Goal: Information Seeking & Learning: Learn about a topic

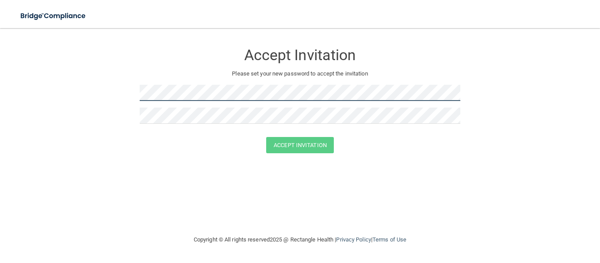
click at [213, 157] on form "Accept Invitation Please set your new password to accept the invitation Accept …" at bounding box center [300, 100] width 565 height 127
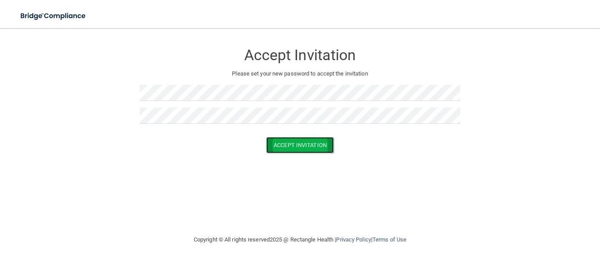
click at [291, 149] on button "Accept Invitation" at bounding box center [300, 145] width 68 height 16
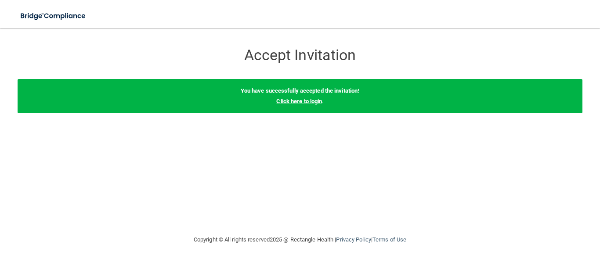
click at [303, 101] on link "Click here to login" at bounding box center [300, 101] width 46 height 7
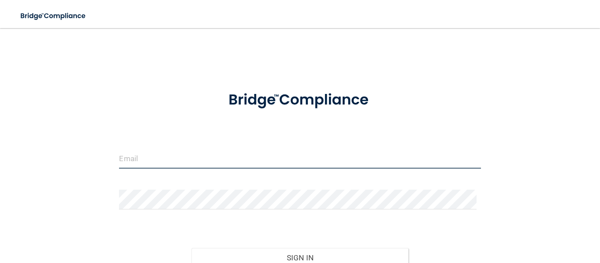
click at [197, 163] on input "email" at bounding box center [300, 159] width 362 height 20
type input "[EMAIL_ADDRESS][DOMAIN_NAME]"
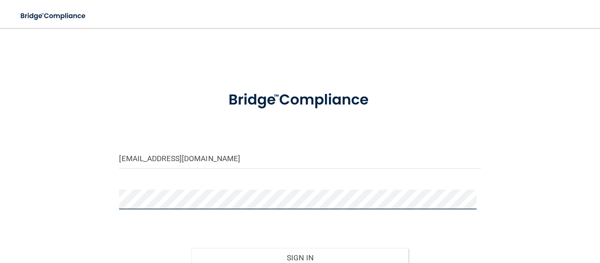
scroll to position [83, 0]
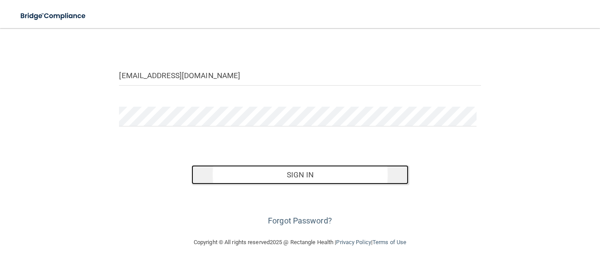
click at [270, 176] on button "Sign In" at bounding box center [300, 174] width 217 height 19
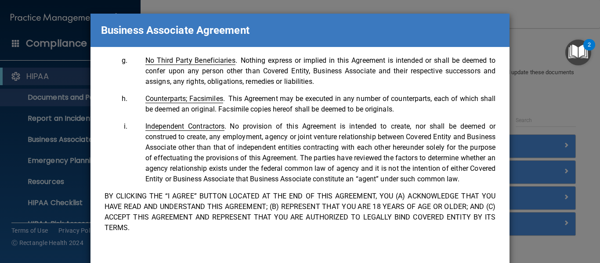
scroll to position [68, 0]
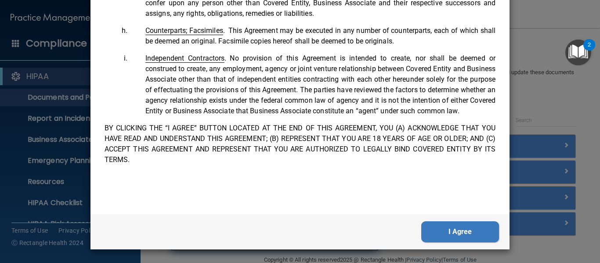
click at [451, 231] on button "I Agree" at bounding box center [461, 232] width 78 height 21
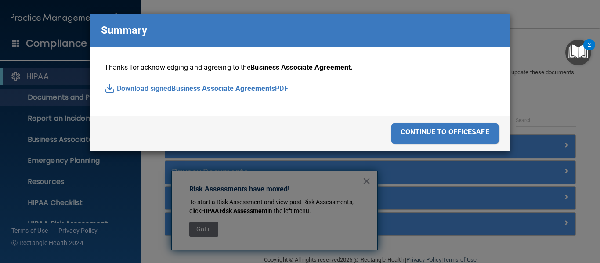
click at [454, 135] on div "continue to officesafe" at bounding box center [445, 133] width 108 height 21
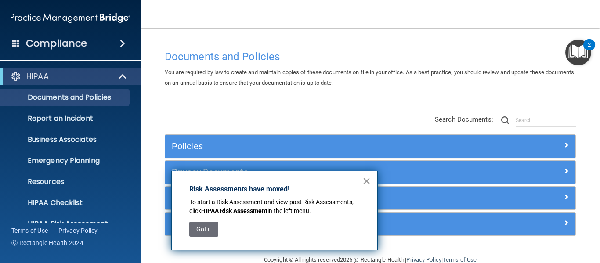
click at [368, 180] on button "×" at bounding box center [367, 181] width 8 height 14
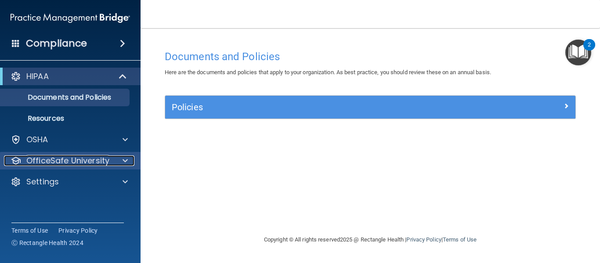
click at [115, 162] on div at bounding box center [124, 161] width 22 height 11
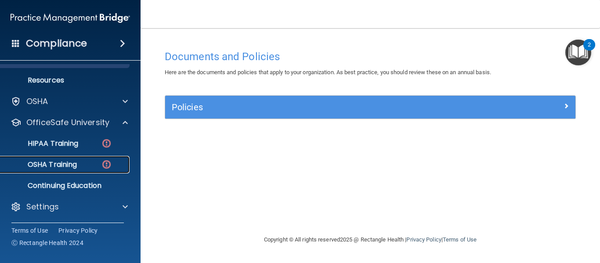
click at [98, 167] on div "OSHA Training" at bounding box center [66, 164] width 120 height 9
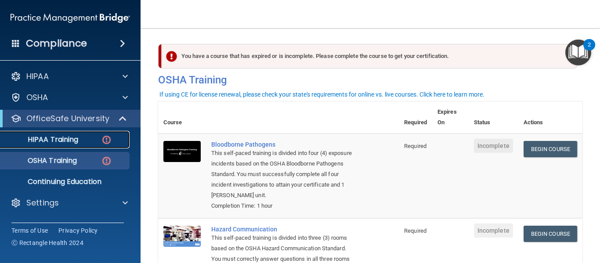
click at [80, 139] on div "HIPAA Training" at bounding box center [66, 139] width 120 height 9
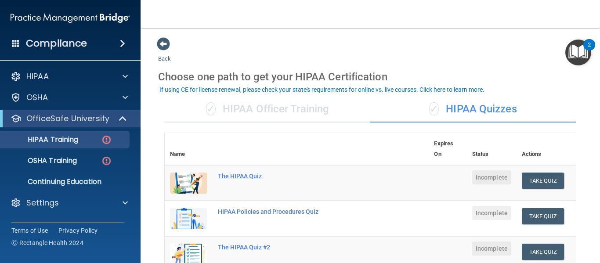
click at [237, 173] on div "The HIPAA Quiz" at bounding box center [301, 176] width 167 height 7
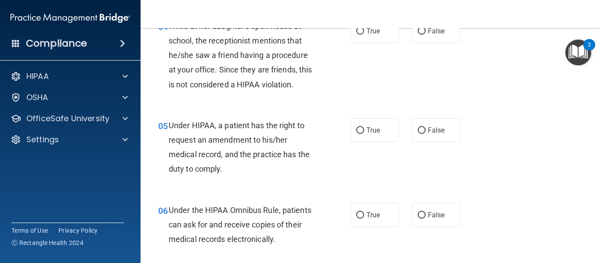
scroll to position [350, 0]
click at [418, 128] on input "False" at bounding box center [422, 130] width 8 height 7
radio input "true"
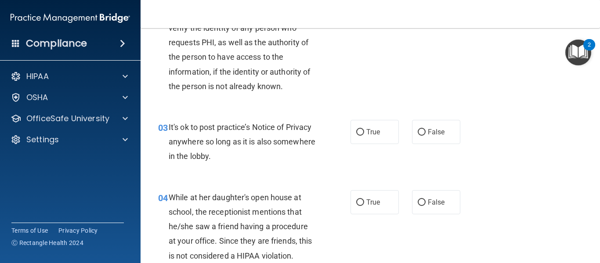
scroll to position [176, 0]
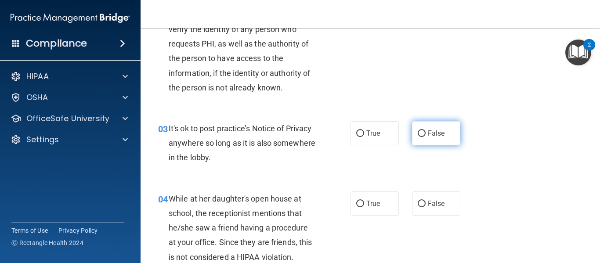
click at [418, 134] on input "False" at bounding box center [422, 134] width 8 height 7
radio input "true"
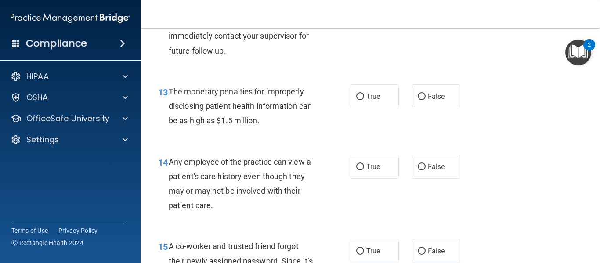
scroll to position [1011, 0]
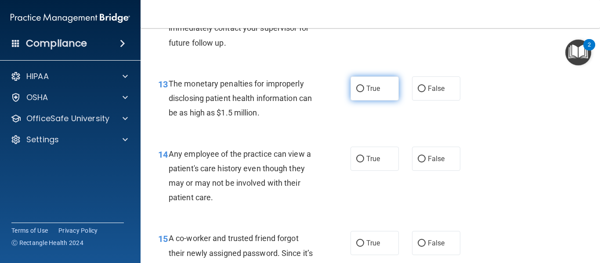
click at [360, 84] on label "True" at bounding box center [375, 88] width 48 height 24
click at [360, 86] on input "True" at bounding box center [361, 89] width 8 height 7
radio input "true"
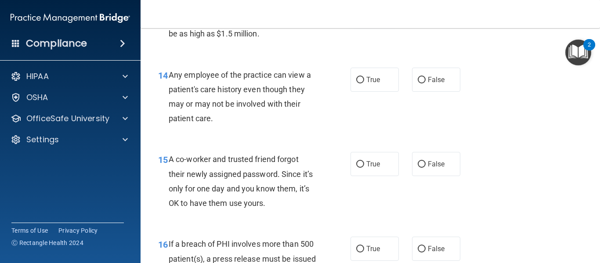
scroll to position [1090, 0]
click at [418, 78] on input "False" at bounding box center [422, 79] width 8 height 7
radio input "true"
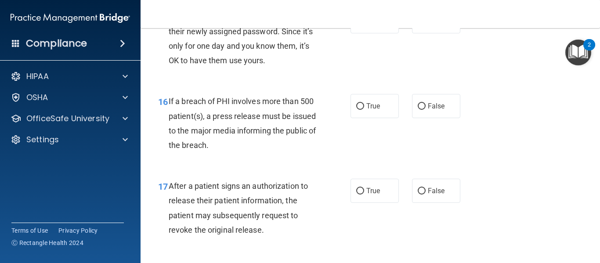
scroll to position [1233, 0]
click at [357, 105] on input "True" at bounding box center [361, 106] width 8 height 7
radio input "true"
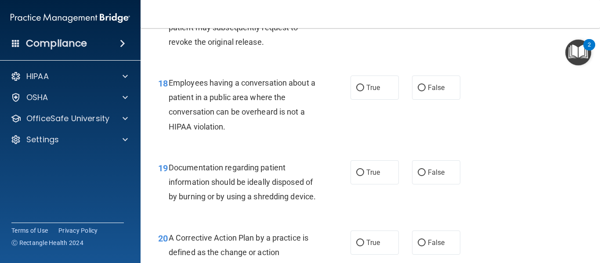
scroll to position [1422, 0]
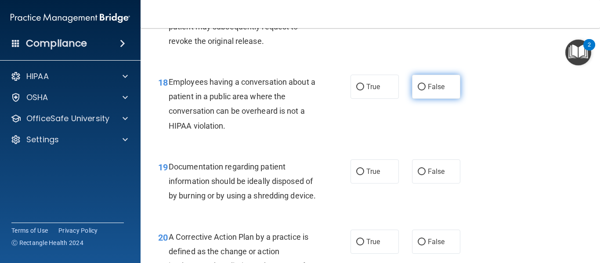
click at [419, 87] on input "False" at bounding box center [422, 87] width 8 height 7
radio input "true"
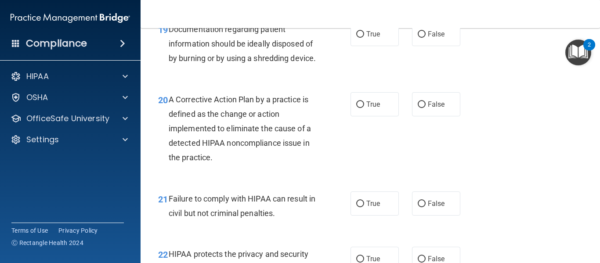
scroll to position [1561, 0]
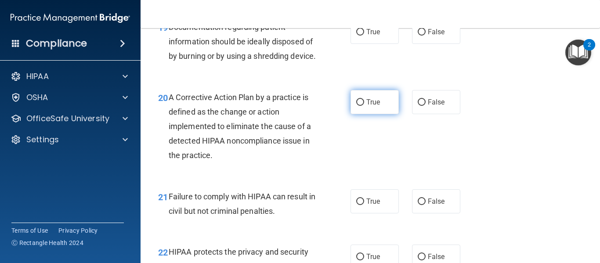
click at [357, 106] on input "True" at bounding box center [361, 102] width 8 height 7
radio input "true"
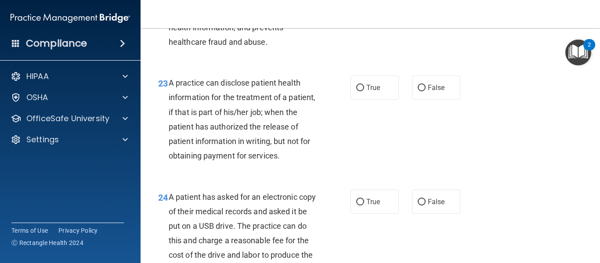
scroll to position [1831, 0]
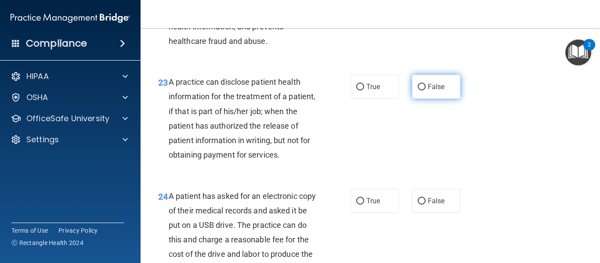
click at [418, 91] on input "False" at bounding box center [422, 87] width 8 height 7
radio input "true"
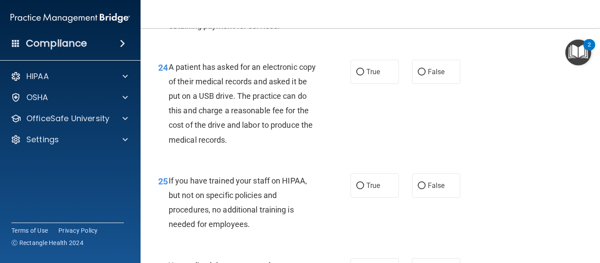
scroll to position [1961, 0]
click at [357, 75] on input "True" at bounding box center [361, 72] width 8 height 7
radio input "true"
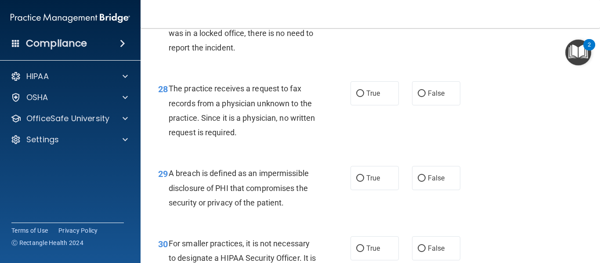
scroll to position [2307, 0]
click at [418, 97] on input "False" at bounding box center [422, 93] width 8 height 7
radio input "true"
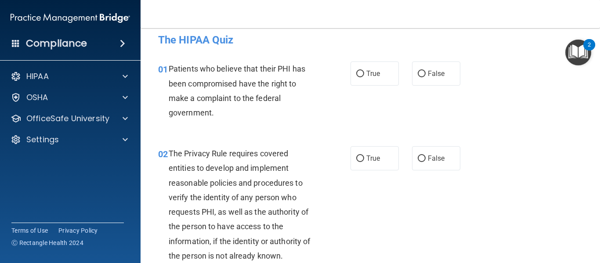
scroll to position [7, 0]
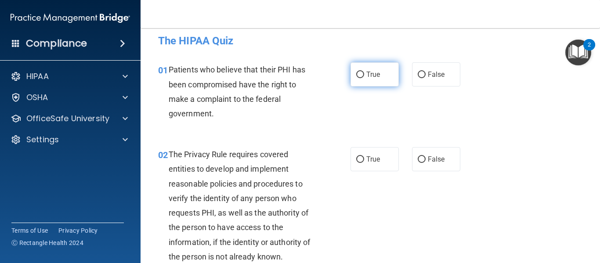
click at [358, 76] on input "True" at bounding box center [361, 75] width 8 height 7
radio input "true"
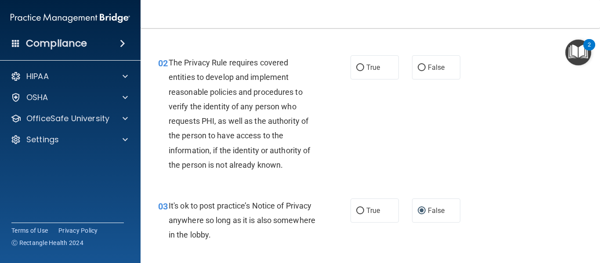
scroll to position [99, 0]
click at [357, 66] on input "True" at bounding box center [361, 67] width 8 height 7
radio input "true"
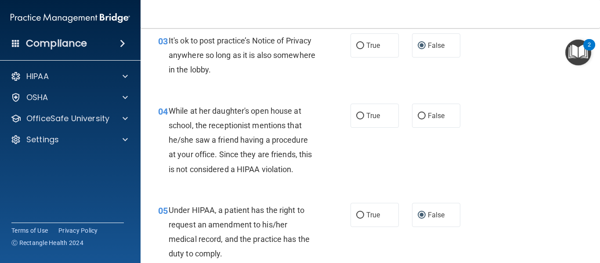
scroll to position [265, 0]
click at [418, 113] on input "False" at bounding box center [422, 116] width 8 height 7
radio input "true"
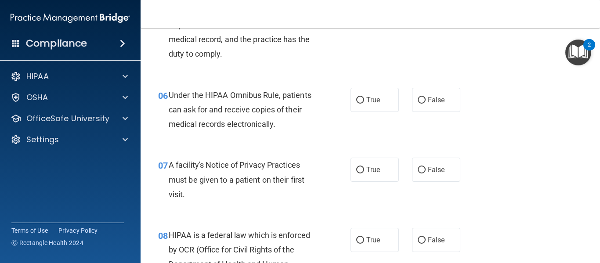
scroll to position [465, 0]
click at [359, 99] on input "True" at bounding box center [361, 100] width 8 height 7
radio input "true"
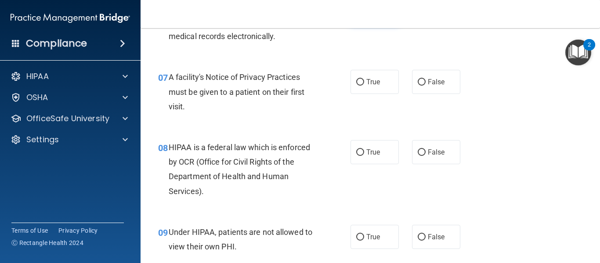
scroll to position [553, 0]
click at [357, 80] on input "True" at bounding box center [361, 82] width 8 height 7
radio input "true"
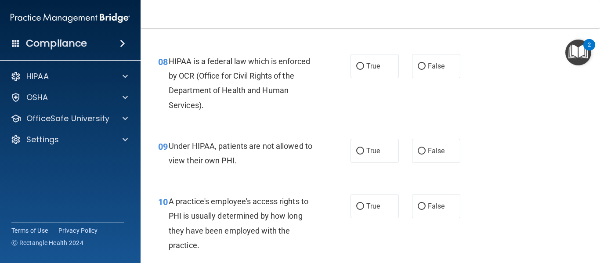
scroll to position [639, 0]
click at [357, 63] on input "True" at bounding box center [361, 66] width 8 height 7
radio input "true"
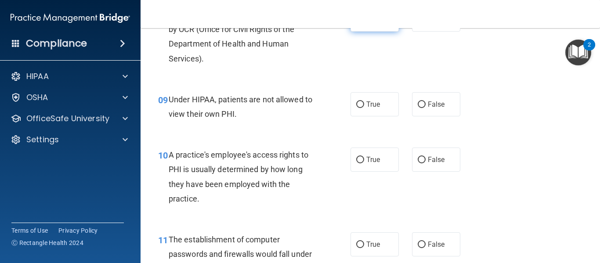
scroll to position [685, 0]
click at [422, 104] on label "False" at bounding box center [436, 104] width 48 height 24
click at [422, 104] on input "False" at bounding box center [422, 105] width 8 height 7
radio input "true"
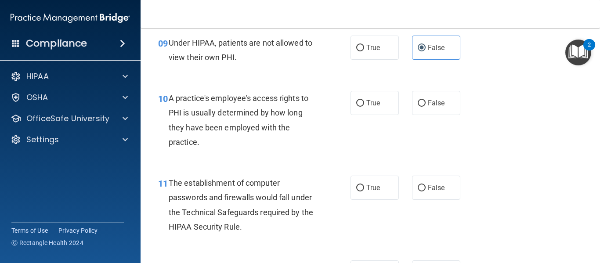
scroll to position [742, 0]
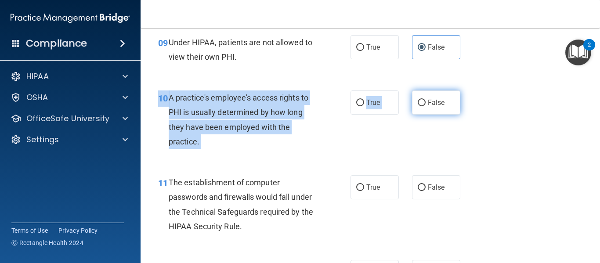
click at [417, 103] on div "10 A practice's employee's access rights to PHI is usually determined by how lo…" at bounding box center [371, 122] width 438 height 85
click at [418, 103] on input "False" at bounding box center [422, 103] width 8 height 7
radio input "true"
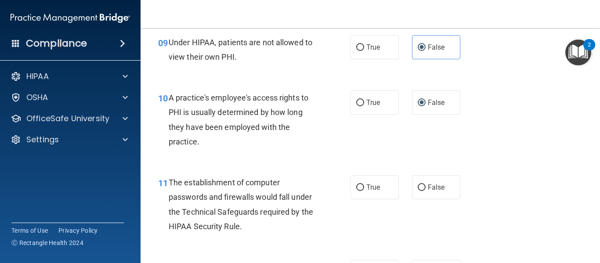
click at [400, 124] on div "10 A practice's employee's access rights to PHI is usually determined by how lo…" at bounding box center [371, 122] width 438 height 85
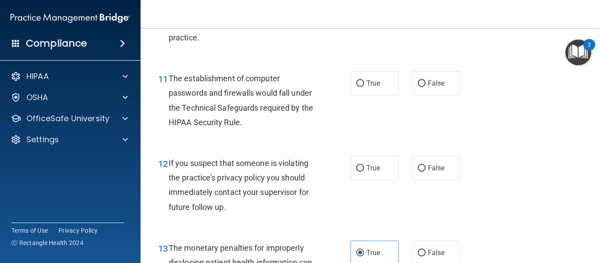
scroll to position [847, 0]
click at [357, 83] on input "True" at bounding box center [361, 83] width 8 height 7
radio input "true"
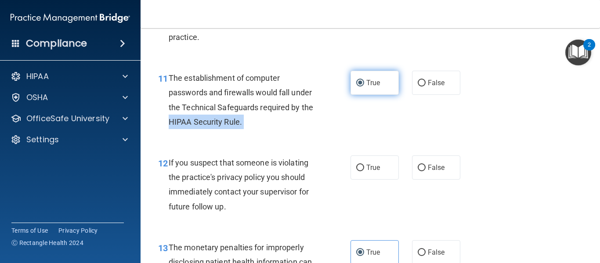
click at [467, 71] on ng-form "11 The establishment of computer passwords and firewalls would fall under the T…" at bounding box center [467, 71] width 0 height 0
click at [358, 84] on input "True" at bounding box center [361, 83] width 8 height 7
click at [357, 107] on div "11 The establishment of computer passwords and firewalls would fall under the T…" at bounding box center [254, 102] width 219 height 63
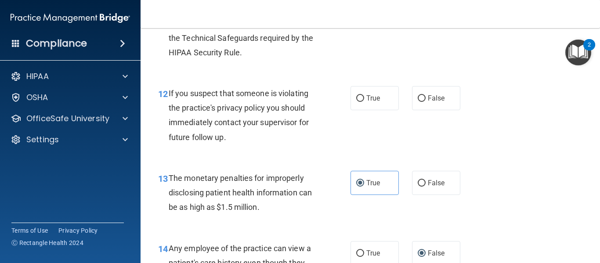
scroll to position [917, 0]
click at [358, 98] on input "True" at bounding box center [361, 98] width 8 height 7
radio input "true"
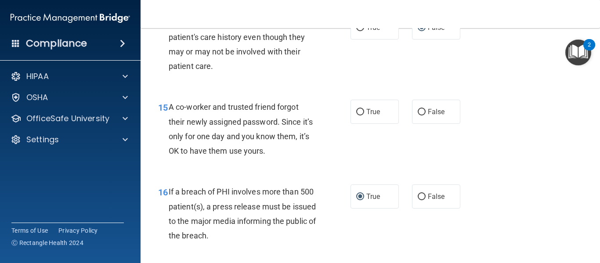
scroll to position [1143, 0]
click at [419, 110] on input "False" at bounding box center [422, 112] width 8 height 7
radio input "true"
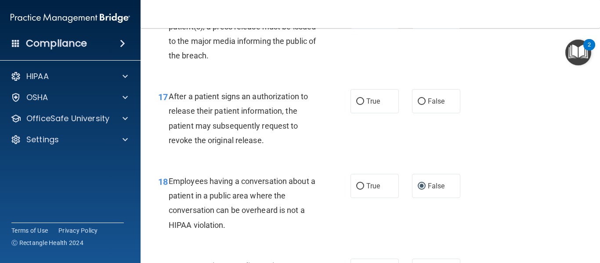
scroll to position [1323, 0]
click at [357, 99] on input "True" at bounding box center [361, 101] width 8 height 7
radio input "true"
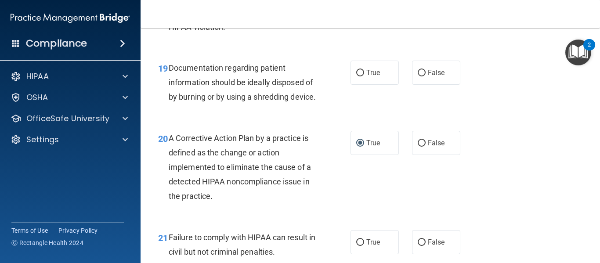
scroll to position [1521, 0]
click at [357, 99] on div "19 Documentation regarding patient information should be ideally disposed of by…" at bounding box center [254, 85] width 219 height 48
click at [358, 73] on input "True" at bounding box center [361, 73] width 8 height 7
radio input "true"
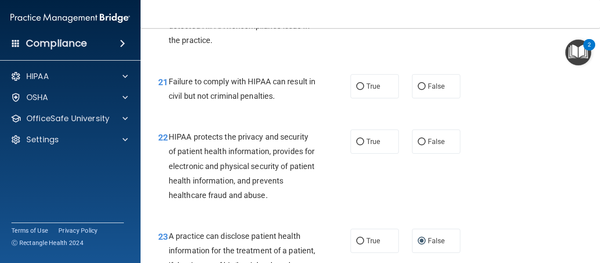
scroll to position [1677, 0]
click at [422, 90] on input "False" at bounding box center [422, 86] width 8 height 7
radio input "true"
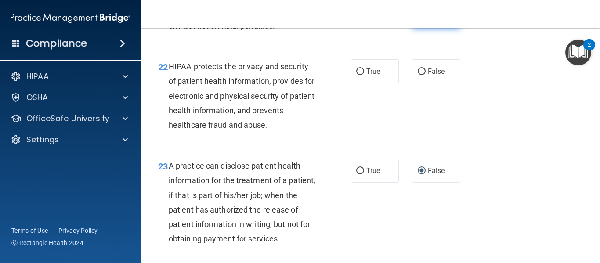
scroll to position [1747, 0]
click at [357, 75] on input "True" at bounding box center [361, 71] width 8 height 7
radio input "true"
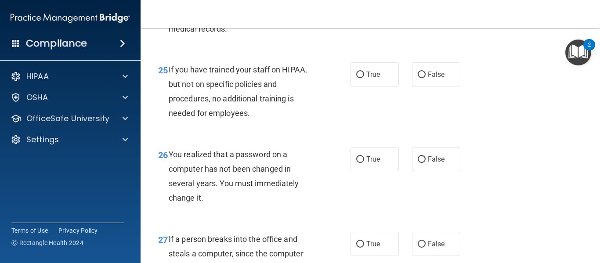
scroll to position [2072, 0]
click at [418, 78] on input "False" at bounding box center [422, 74] width 8 height 7
radio input "true"
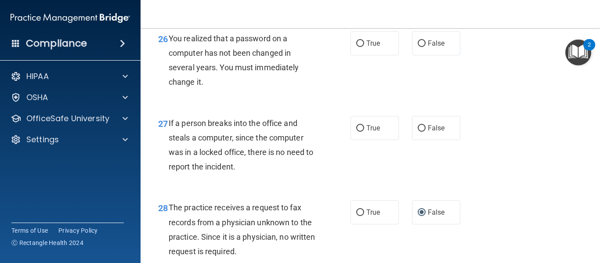
scroll to position [2188, 0]
click at [358, 47] on input "True" at bounding box center [361, 43] width 8 height 7
radio input "true"
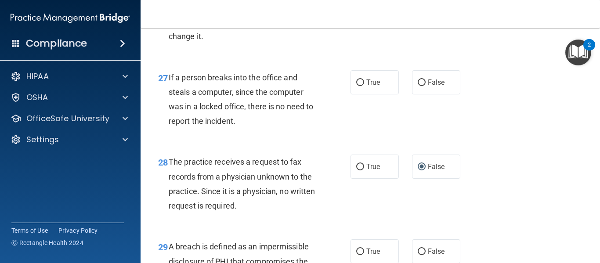
scroll to position [2234, 0]
click at [418, 86] on input "False" at bounding box center [422, 82] width 8 height 7
radio input "true"
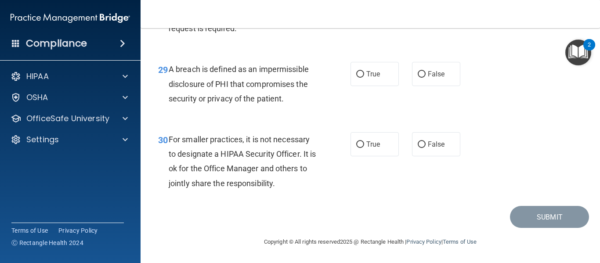
scroll to position [2426, 0]
click at [357, 78] on input "True" at bounding box center [361, 74] width 8 height 7
radio input "true"
click at [422, 139] on label "False" at bounding box center [436, 144] width 48 height 24
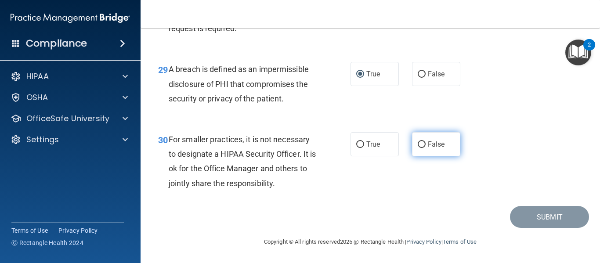
click at [422, 142] on input "False" at bounding box center [422, 145] width 8 height 7
radio input "true"
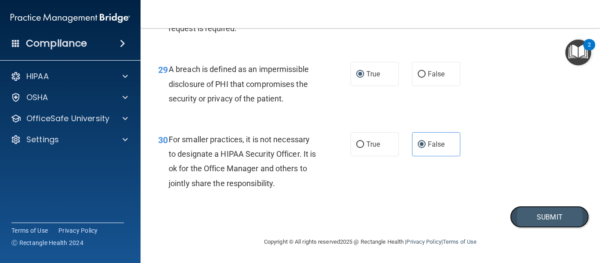
click at [531, 218] on button "Submit" at bounding box center [549, 217] width 79 height 22
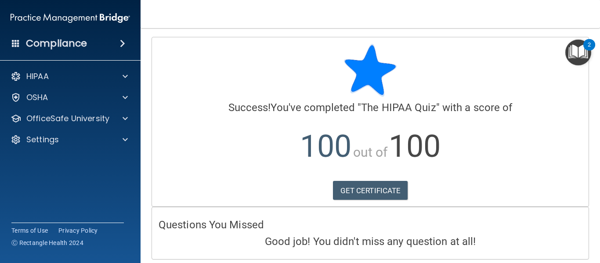
scroll to position [32, 0]
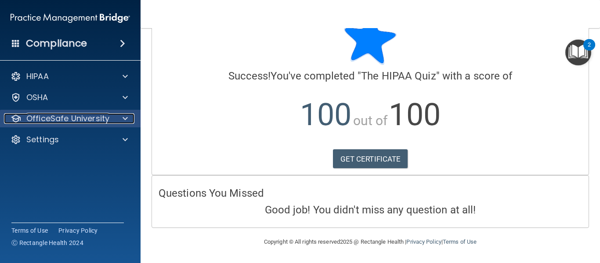
click at [124, 114] on span at bounding box center [125, 118] width 5 height 11
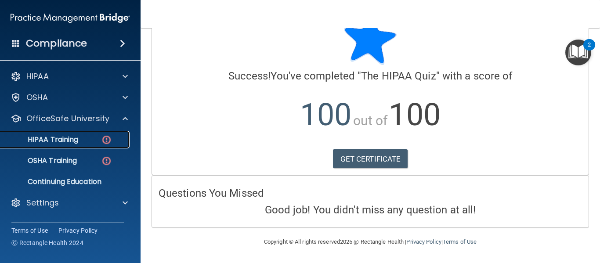
click at [103, 138] on img at bounding box center [106, 140] width 11 height 11
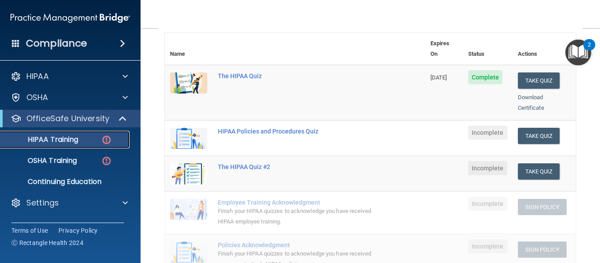
scroll to position [101, 0]
click at [308, 127] on div "HIPAA Policies and Procedures Quiz" at bounding box center [300, 130] width 164 height 7
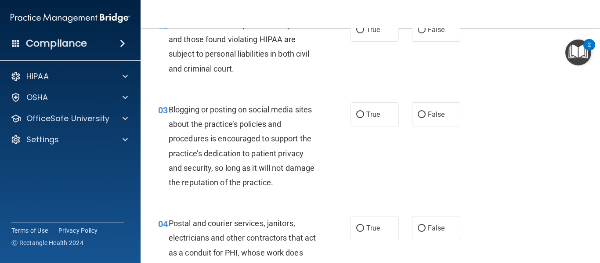
scroll to position [125, 0]
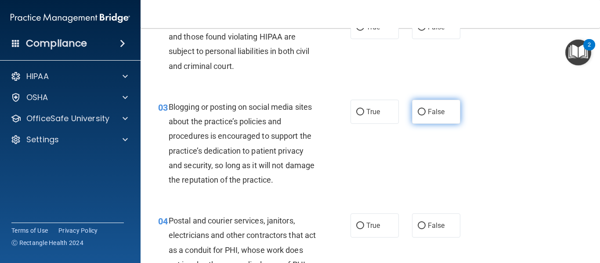
click at [419, 111] on input "False" at bounding box center [422, 112] width 8 height 7
radio input "true"
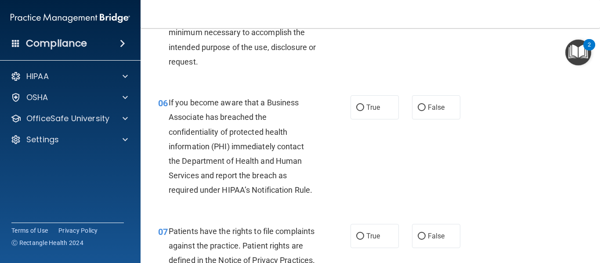
scroll to position [486, 0]
click at [419, 111] on input "False" at bounding box center [422, 107] width 8 height 7
radio input "true"
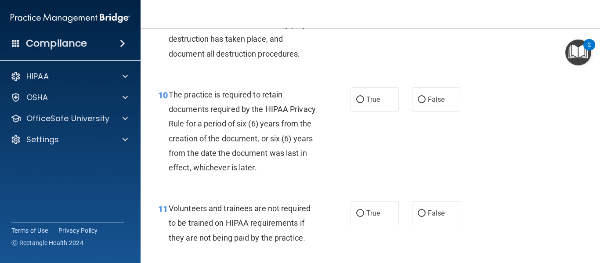
scroll to position [922, 0]
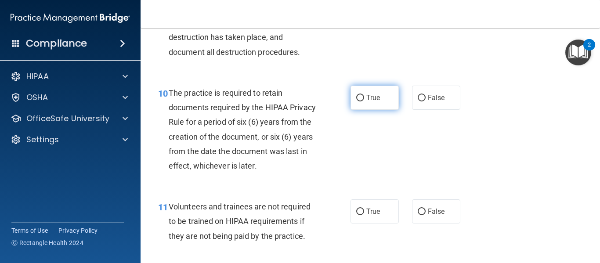
click at [357, 102] on input "True" at bounding box center [361, 98] width 8 height 7
radio input "true"
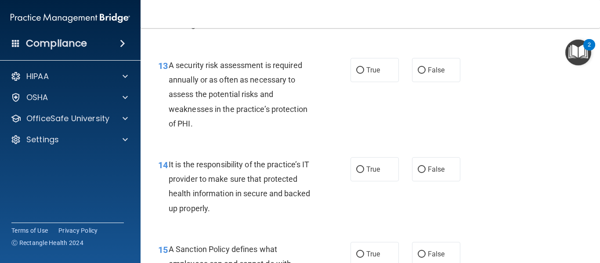
scroll to position [1234, 0]
click at [357, 73] on input "True" at bounding box center [361, 70] width 8 height 7
radio input "true"
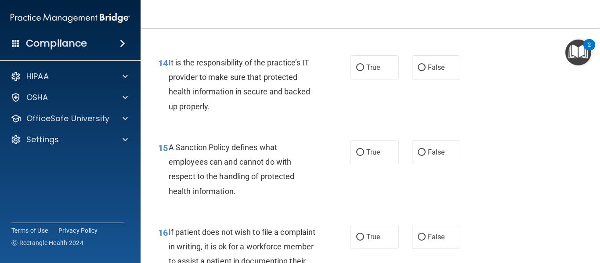
scroll to position [1336, 0]
click at [420, 71] on input "False" at bounding box center [422, 67] width 8 height 7
radio input "true"
click at [349, 129] on div "14 It is the responsibility of the practice’s IT provider to make sure that pro…" at bounding box center [371, 86] width 438 height 85
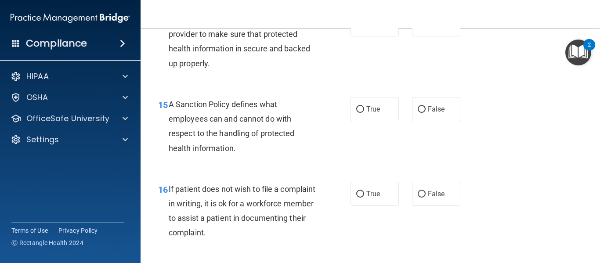
scroll to position [1379, 0]
click at [418, 113] on input "False" at bounding box center [422, 109] width 8 height 7
radio input "true"
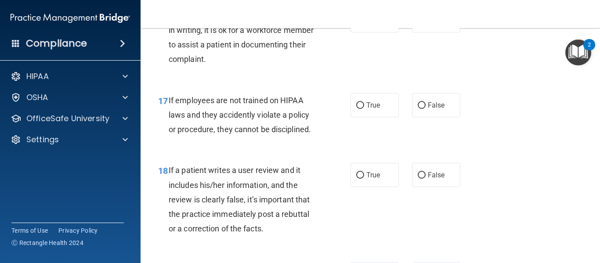
scroll to position [1569, 0]
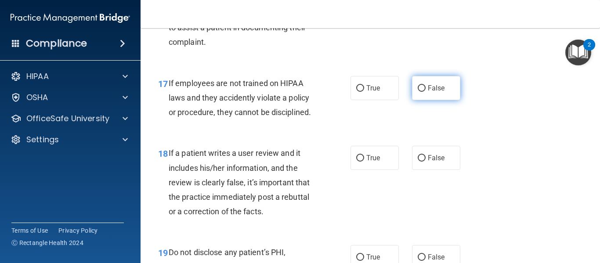
click at [419, 92] on input "False" at bounding box center [422, 88] width 8 height 7
radio input "true"
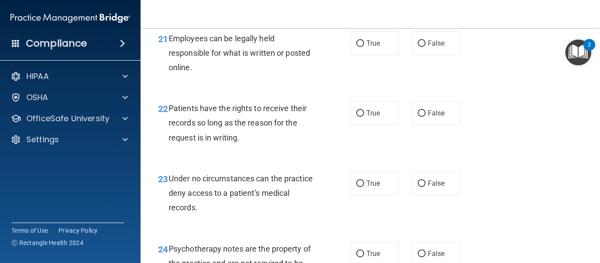
scroll to position [1983, 0]
click at [419, 116] on input "False" at bounding box center [422, 113] width 8 height 7
radio input "true"
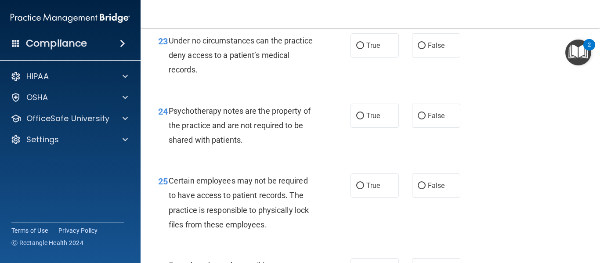
scroll to position [2121, 0]
click at [353, 126] on label "True" at bounding box center [375, 115] width 48 height 24
click at [357, 119] on input "True" at bounding box center [361, 116] width 8 height 7
radio input "true"
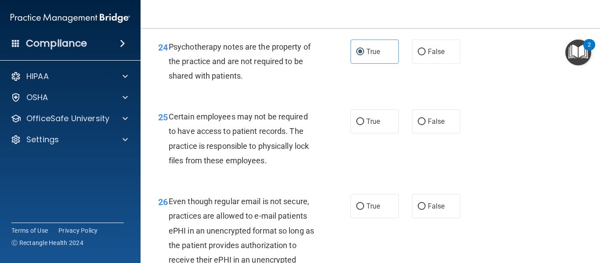
scroll to position [2185, 0]
click at [358, 125] on input "True" at bounding box center [361, 121] width 8 height 7
radio input "true"
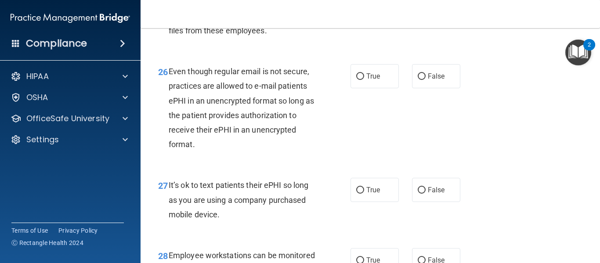
scroll to position [2316, 0]
click at [357, 79] on input "True" at bounding box center [361, 76] width 8 height 7
radio input "true"
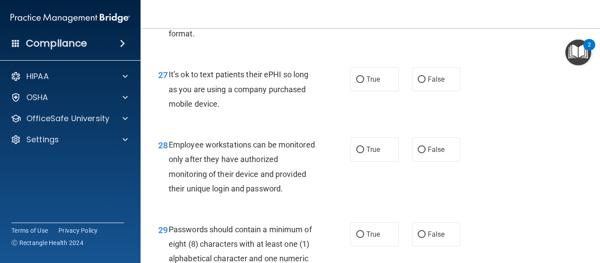
scroll to position [2426, 0]
click at [419, 83] on input "False" at bounding box center [422, 79] width 8 height 7
radio input "true"
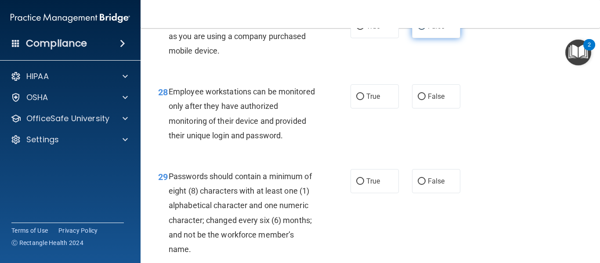
scroll to position [2479, 0]
click at [421, 100] on input "False" at bounding box center [422, 96] width 8 height 7
radio input "true"
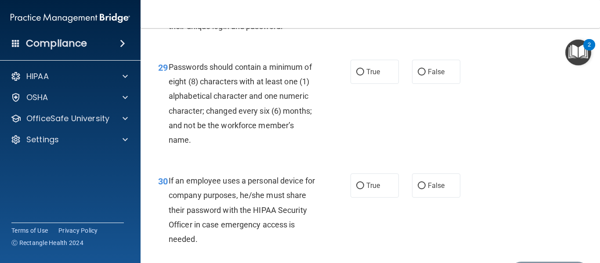
scroll to position [2589, 0]
click at [357, 75] on input "True" at bounding box center [361, 72] width 8 height 7
radio input "true"
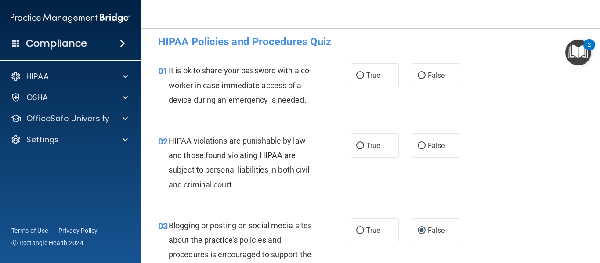
scroll to position [0, 0]
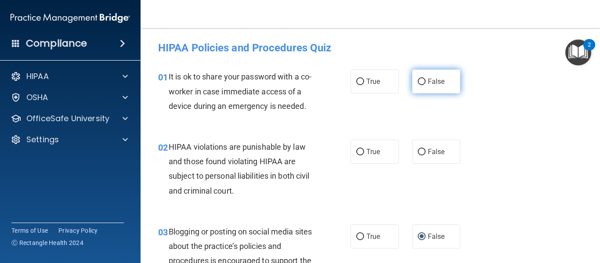
click at [418, 81] on input "False" at bounding box center [422, 82] width 8 height 7
radio input "true"
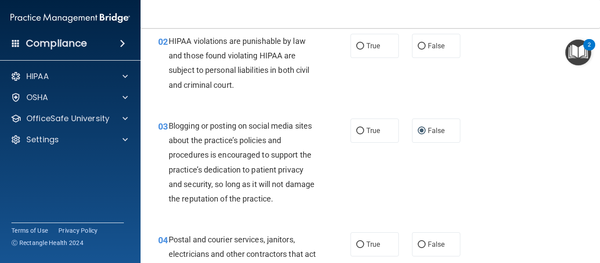
scroll to position [106, 0]
click at [359, 43] on input "True" at bounding box center [361, 46] width 8 height 7
radio input "true"
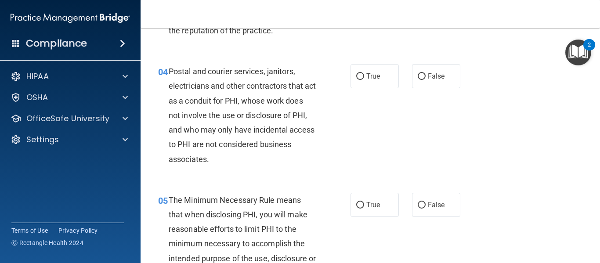
scroll to position [275, 0]
click at [418, 75] on input "False" at bounding box center [422, 76] width 8 height 7
radio input "true"
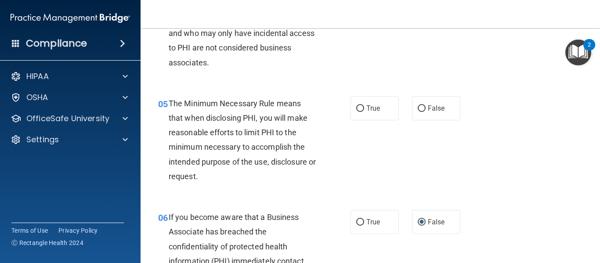
scroll to position [371, 0]
click at [362, 109] on label "True" at bounding box center [375, 108] width 48 height 24
click at [362, 109] on input "True" at bounding box center [361, 108] width 8 height 7
radio input "true"
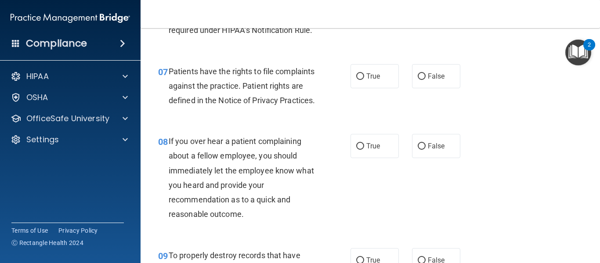
scroll to position [646, 0]
click at [367, 73] on span "True" at bounding box center [374, 76] width 14 height 8
click at [364, 73] on input "True" at bounding box center [361, 76] width 8 height 7
radio input "true"
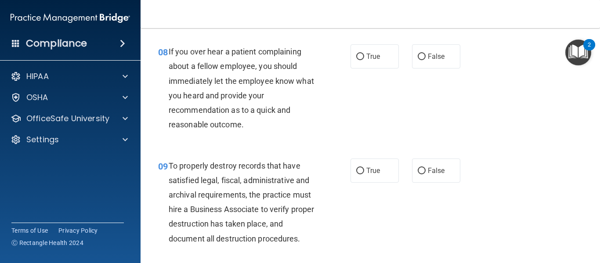
scroll to position [736, 0]
click at [418, 60] on input "False" at bounding box center [422, 56] width 8 height 7
radio input "true"
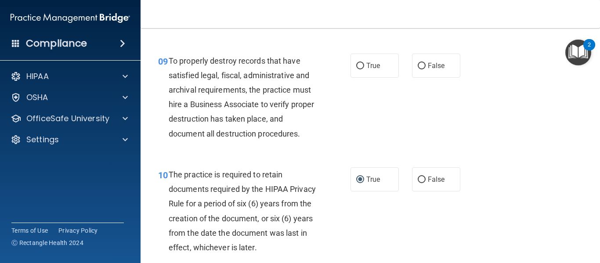
scroll to position [841, 0]
click at [418, 69] on input "False" at bounding box center [422, 66] width 8 height 7
radio input "true"
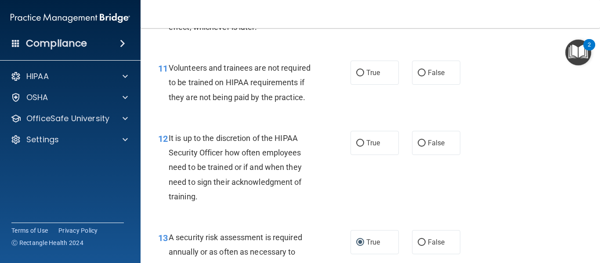
scroll to position [1060, 0]
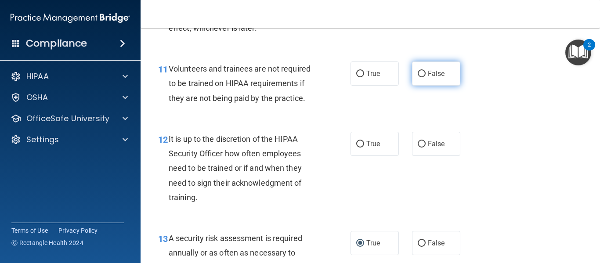
click at [418, 77] on input "False" at bounding box center [422, 74] width 8 height 7
radio input "true"
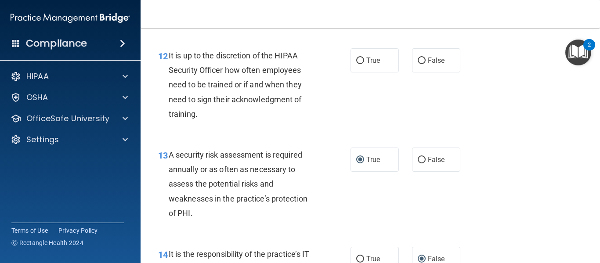
scroll to position [1144, 0]
click at [418, 64] on input "False" at bounding box center [422, 60] width 8 height 7
radio input "true"
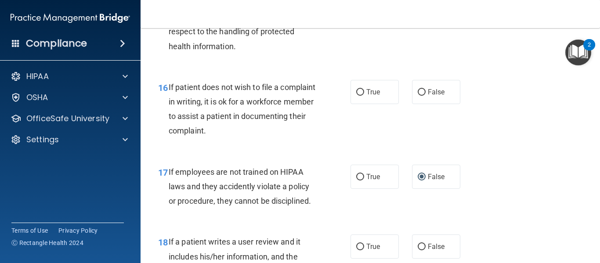
scroll to position [1481, 0]
click at [357, 95] on input "True" at bounding box center [361, 92] width 8 height 7
radio input "true"
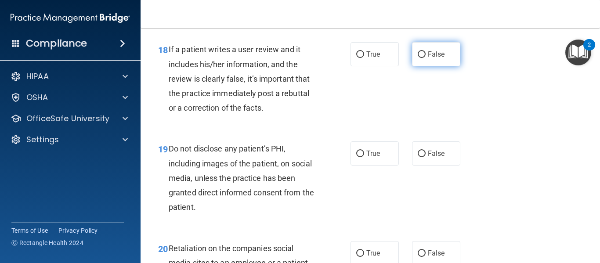
scroll to position [1671, 0]
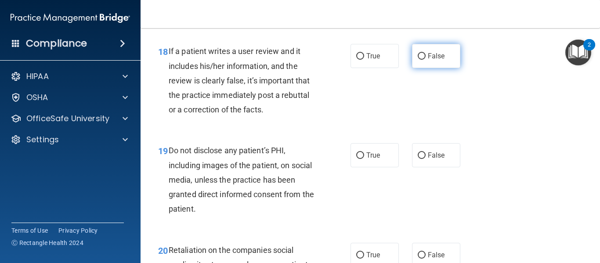
click at [418, 60] on input "False" at bounding box center [422, 56] width 8 height 7
radio input "true"
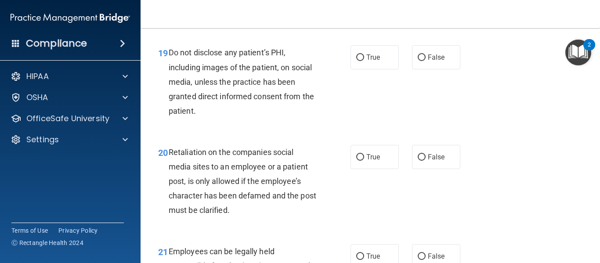
scroll to position [1770, 0]
click at [357, 61] on input "True" at bounding box center [361, 57] width 8 height 7
radio input "true"
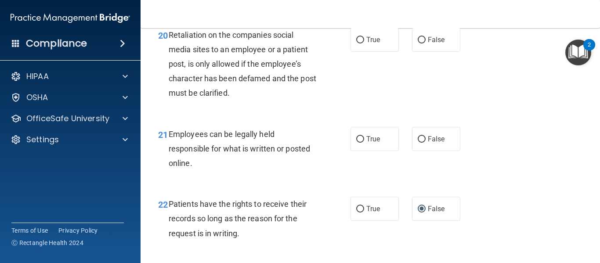
scroll to position [1887, 0]
click at [420, 43] on input "False" at bounding box center [422, 39] width 8 height 7
radio input "true"
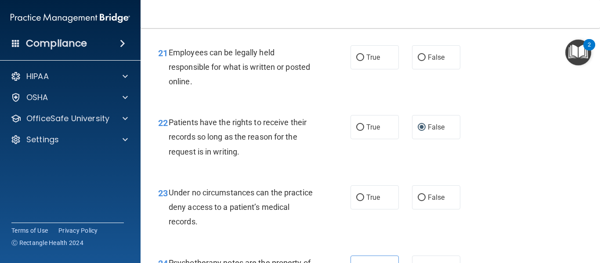
scroll to position [1970, 0]
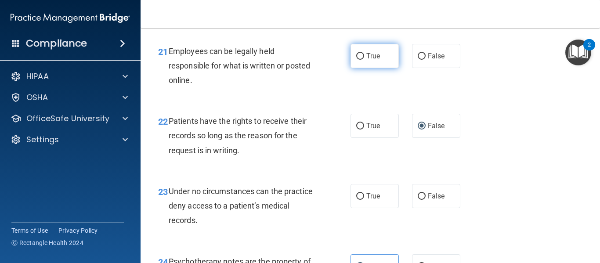
click at [360, 60] on input "True" at bounding box center [361, 56] width 8 height 7
radio input "true"
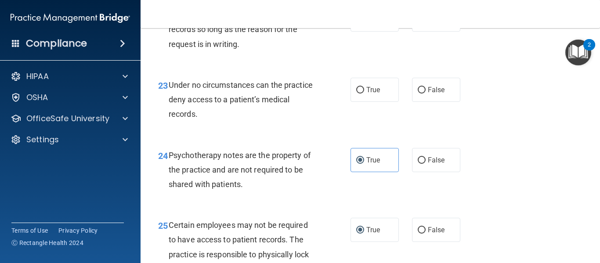
scroll to position [2077, 0]
click at [419, 93] on input "False" at bounding box center [422, 90] width 8 height 7
radio input "true"
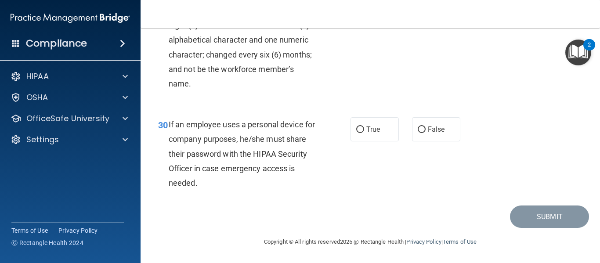
scroll to position [2673, 0]
click at [418, 130] on input "False" at bounding box center [422, 130] width 8 height 7
radio input "true"
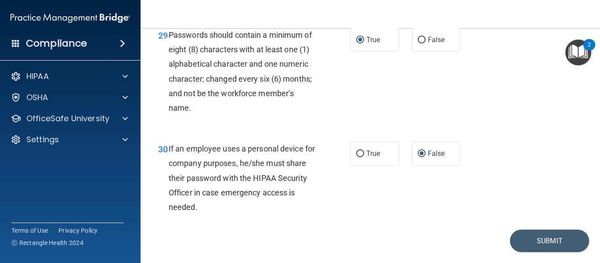
scroll to position [2674, 0]
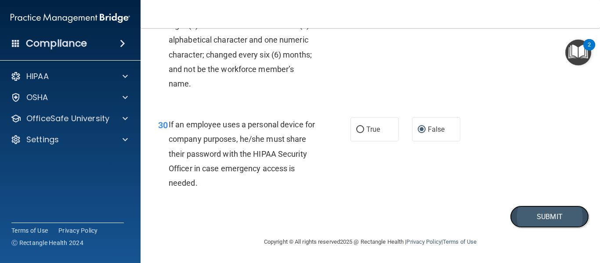
click at [532, 219] on button "Submit" at bounding box center [549, 217] width 79 height 22
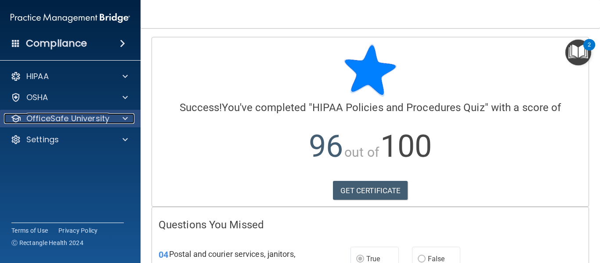
click at [123, 116] on span at bounding box center [125, 118] width 5 height 11
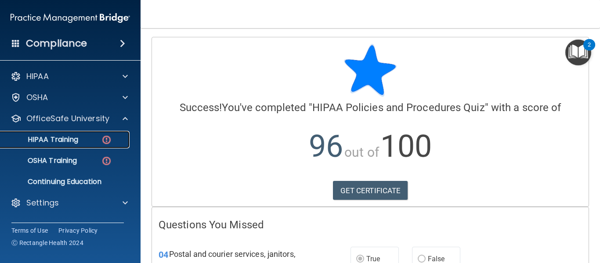
click at [93, 137] on div "HIPAA Training" at bounding box center [66, 139] width 120 height 9
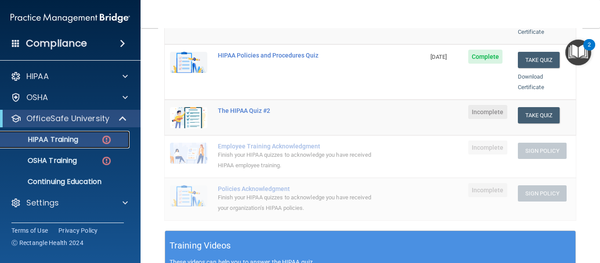
scroll to position [177, 0]
click at [477, 105] on span "Incomplete" at bounding box center [488, 112] width 39 height 14
click at [260, 107] on div "The HIPAA Quiz #2" at bounding box center [300, 110] width 164 height 7
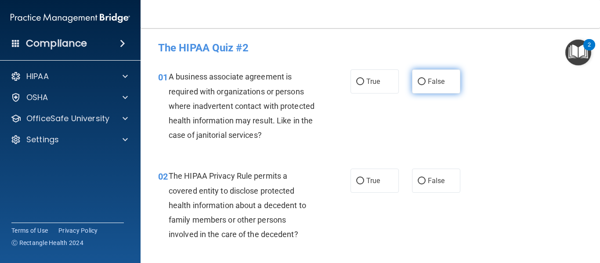
click at [418, 85] on input "False" at bounding box center [422, 82] width 8 height 7
radio input "true"
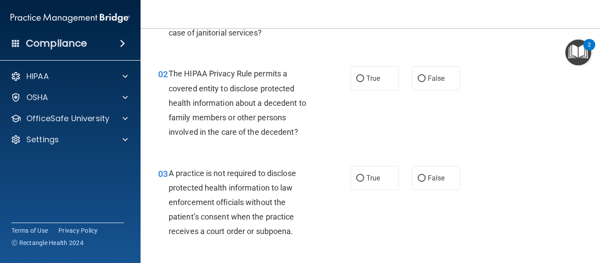
scroll to position [103, 0]
click at [358, 80] on input "True" at bounding box center [361, 78] width 8 height 7
radio input "true"
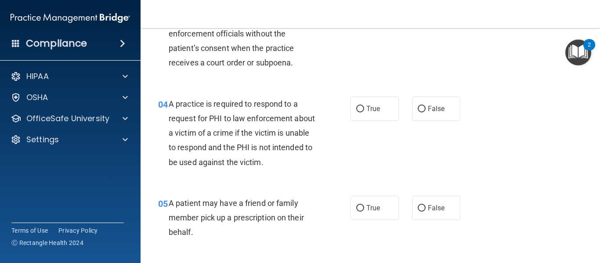
scroll to position [272, 0]
click at [358, 106] on input "True" at bounding box center [361, 109] width 8 height 7
radio input "true"
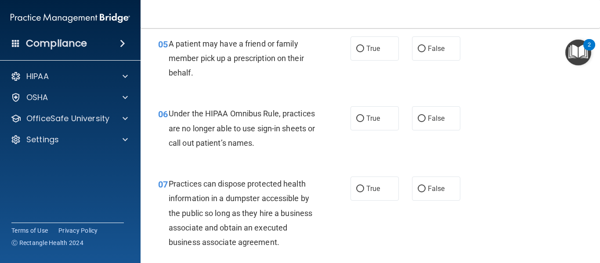
scroll to position [431, 0]
click at [418, 116] on input "False" at bounding box center [422, 118] width 8 height 7
radio input "true"
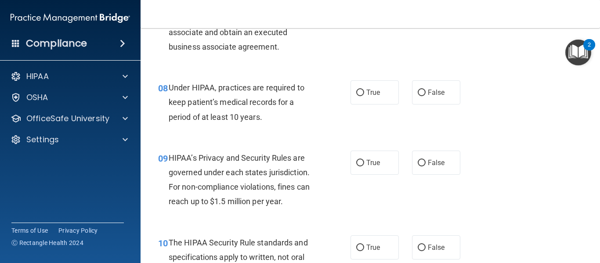
scroll to position [627, 0]
click at [418, 95] on input "False" at bounding box center [422, 92] width 8 height 7
radio input "true"
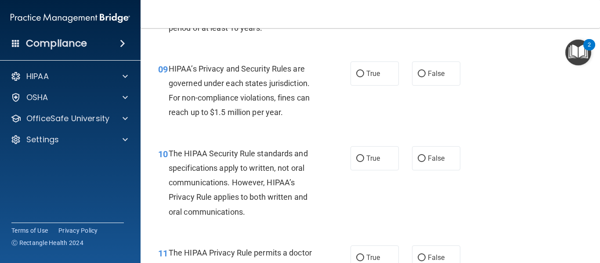
scroll to position [715, 0]
click at [418, 73] on input "False" at bounding box center [422, 74] width 8 height 7
radio input "true"
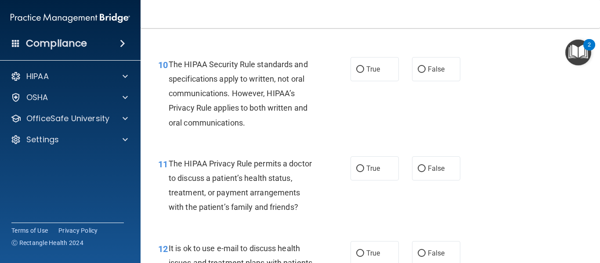
scroll to position [805, 0]
click at [358, 69] on input "True" at bounding box center [361, 69] width 8 height 7
radio input "true"
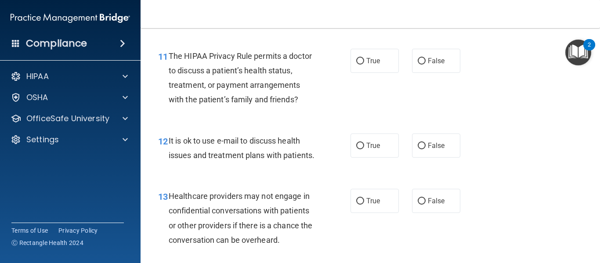
scroll to position [913, 0]
click at [357, 59] on input "True" at bounding box center [361, 61] width 8 height 7
radio input "true"
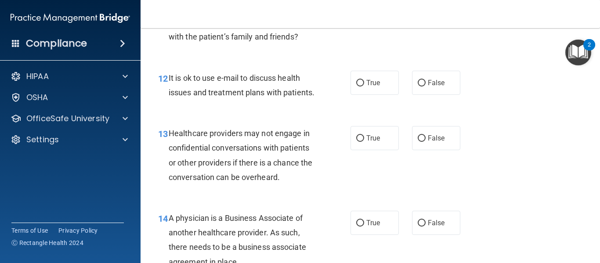
scroll to position [976, 0]
click at [357, 84] on input "True" at bounding box center [361, 83] width 8 height 7
radio input "true"
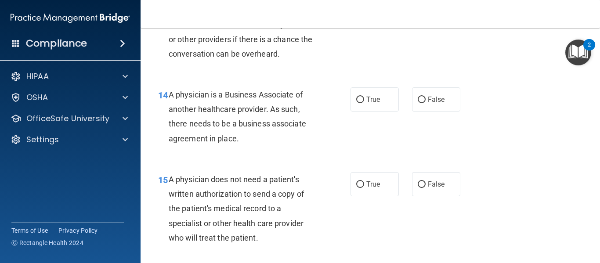
scroll to position [1101, 0]
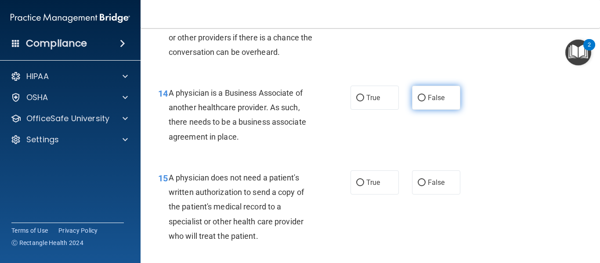
click at [418, 102] on input "False" at bounding box center [422, 98] width 8 height 7
radio input "true"
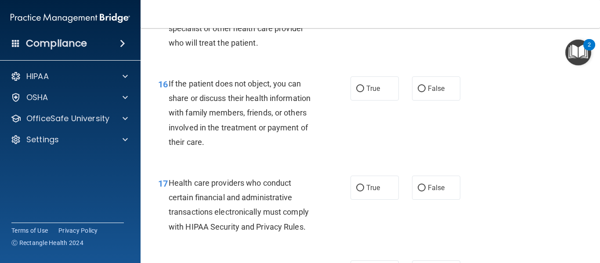
scroll to position [1295, 0]
click at [357, 92] on input "True" at bounding box center [361, 88] width 8 height 7
radio input "true"
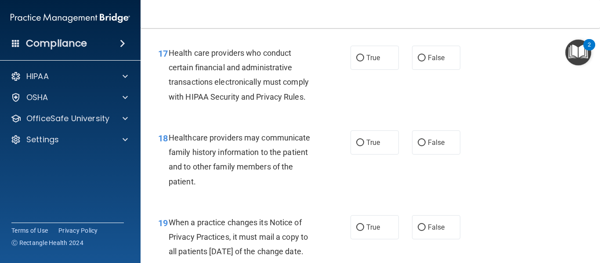
scroll to position [1425, 0]
click at [418, 146] on input "False" at bounding box center [422, 142] width 8 height 7
radio input "true"
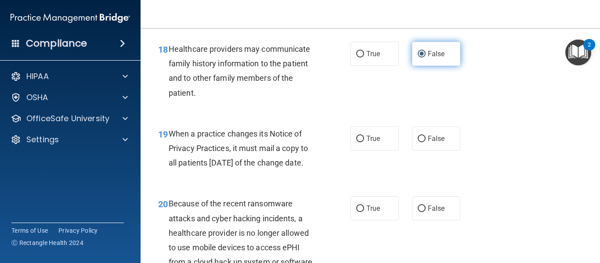
scroll to position [1514, 0]
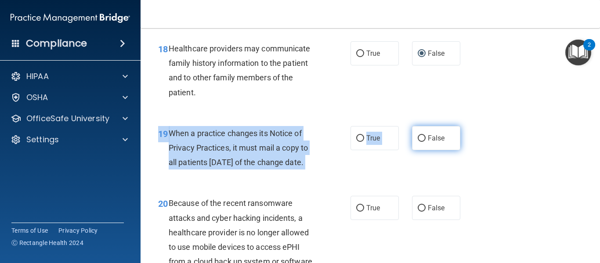
click at [417, 151] on div "19 When a practice changes its Notice of Privacy Practices, it must mail a copy…" at bounding box center [371, 150] width 438 height 70
click at [418, 142] on input "False" at bounding box center [422, 138] width 8 height 7
radio input "true"
click at [418, 142] on input "False" at bounding box center [422, 138] width 8 height 7
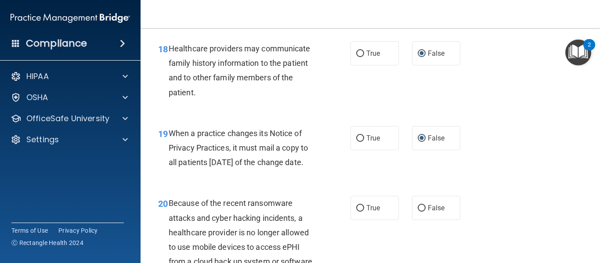
click at [414, 170] on div "19 When a practice changes its Notice of Privacy Practices, it must mail a copy…" at bounding box center [371, 150] width 438 height 70
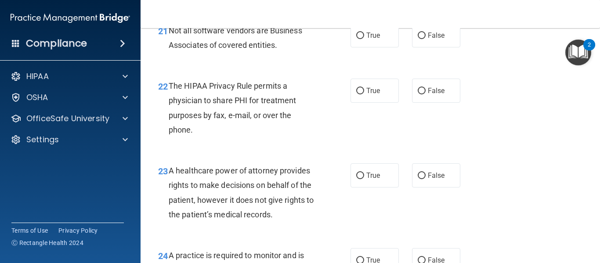
scroll to position [1805, 0]
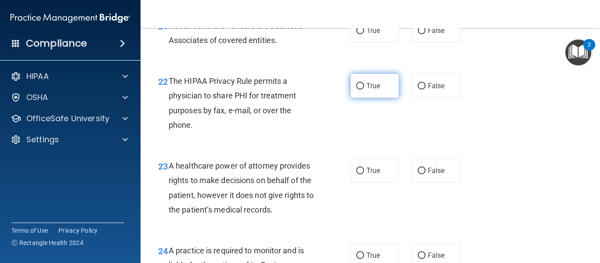
click at [357, 90] on input "True" at bounding box center [361, 86] width 8 height 7
radio input "true"
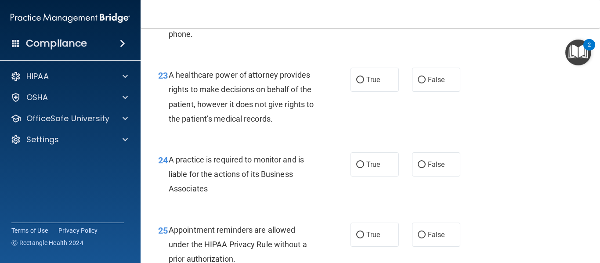
scroll to position [1897, 0]
click at [418, 83] on input "False" at bounding box center [422, 79] width 8 height 7
radio input "true"
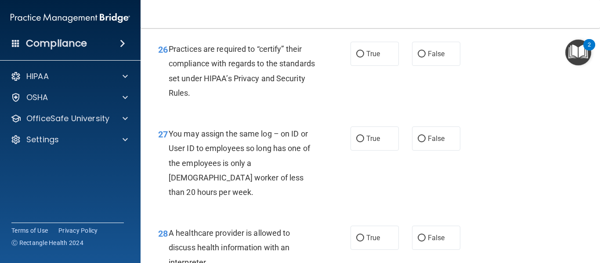
scroll to position [2148, 0]
click at [418, 57] on input "False" at bounding box center [422, 54] width 8 height 7
radio input "true"
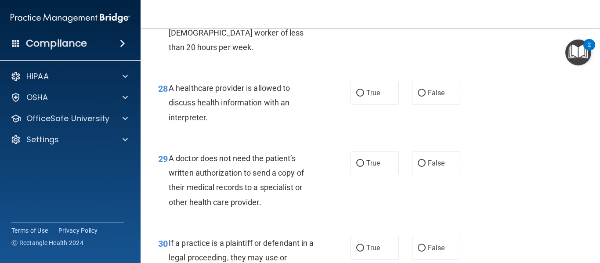
scroll to position [2293, 0]
click at [359, 96] on input "True" at bounding box center [361, 93] width 8 height 7
radio input "true"
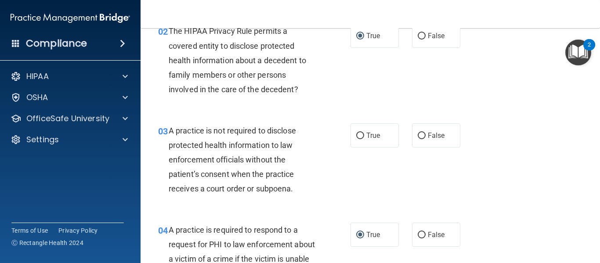
scroll to position [146, 0]
click at [420, 136] on input "False" at bounding box center [422, 135] width 8 height 7
radio input "true"
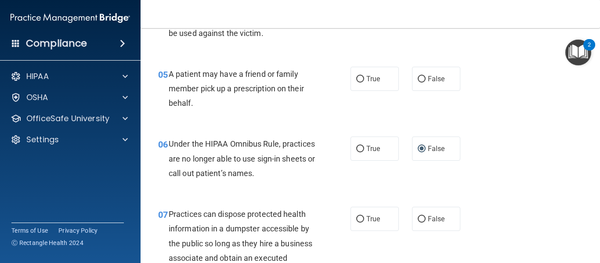
scroll to position [401, 0]
click at [357, 76] on input "True" at bounding box center [361, 79] width 8 height 7
radio input "true"
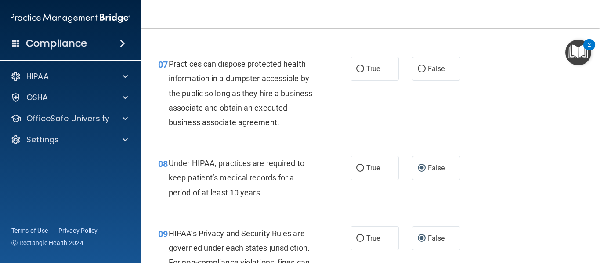
scroll to position [551, 0]
click at [418, 67] on input "False" at bounding box center [422, 68] width 8 height 7
radio input "true"
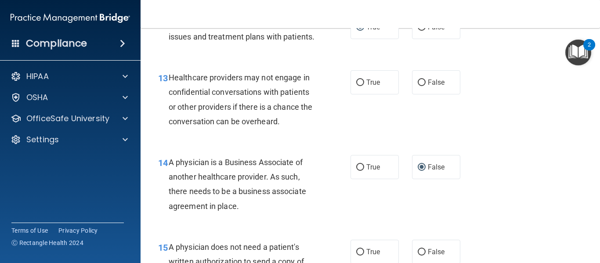
scroll to position [1033, 0]
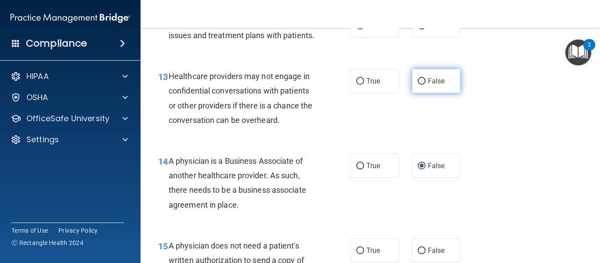
click at [418, 85] on input "False" at bounding box center [422, 81] width 8 height 7
radio input "true"
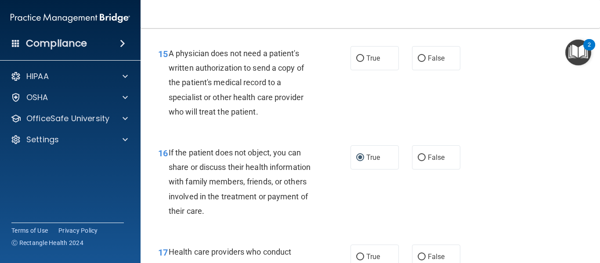
scroll to position [1225, 0]
click at [359, 62] on input "True" at bounding box center [361, 59] width 8 height 7
radio input "true"
click at [359, 62] on input "True" at bounding box center [361, 59] width 8 height 7
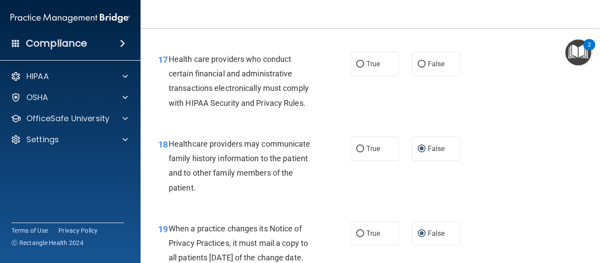
scroll to position [1419, 0]
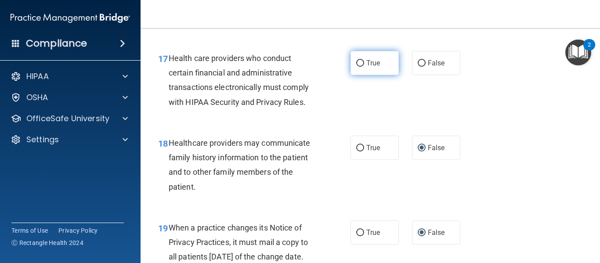
click at [357, 67] on input "True" at bounding box center [361, 63] width 8 height 7
radio input "true"
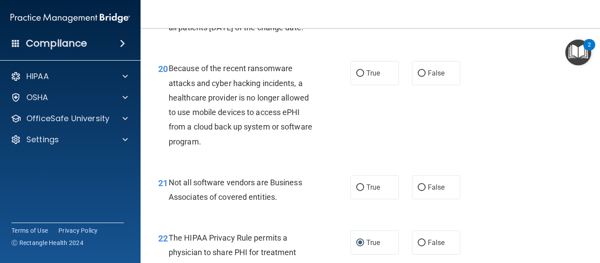
scroll to position [1649, 0]
click at [419, 76] on input "False" at bounding box center [422, 73] width 8 height 7
radio input "true"
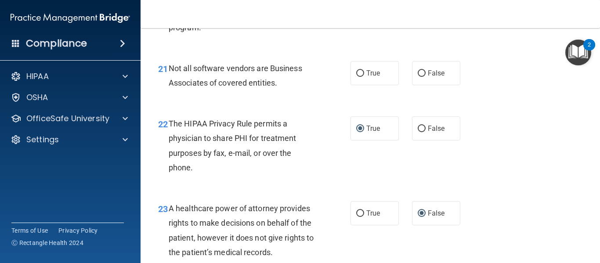
scroll to position [1763, 0]
click at [359, 76] on input "True" at bounding box center [361, 73] width 8 height 7
radio input "true"
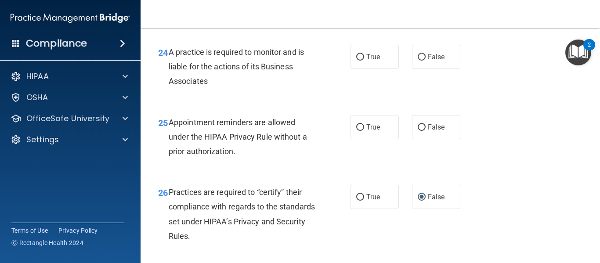
scroll to position [2005, 0]
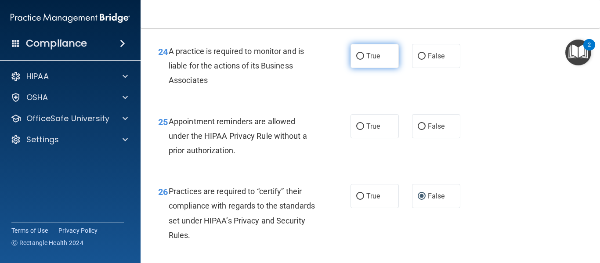
click at [357, 60] on input "True" at bounding box center [361, 56] width 8 height 7
radio input "true"
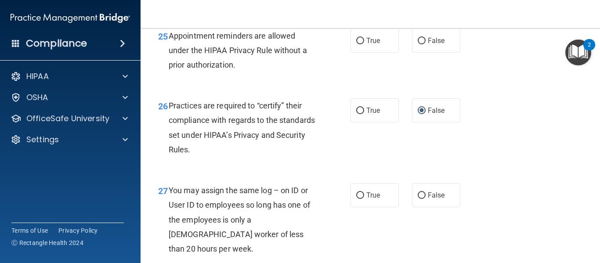
scroll to position [2091, 0]
click at [418, 44] on input "False" at bounding box center [422, 40] width 8 height 7
radio input "true"
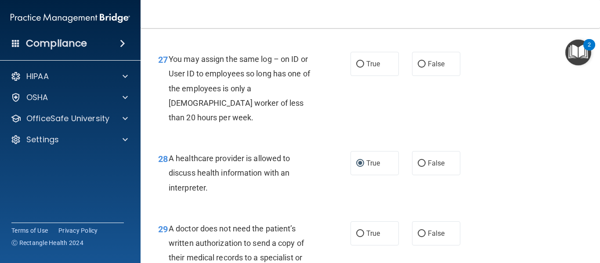
scroll to position [2222, 0]
click at [418, 68] on input "False" at bounding box center [422, 64] width 8 height 7
radio input "true"
drag, startPoint x: 417, startPoint y: 93, endPoint x: 452, endPoint y: -23, distance: 121.7
click at [452, 0] on html "Compliance HIPAA Documents and Policies Report an Incident Business Associates …" at bounding box center [300, 131] width 600 height 263
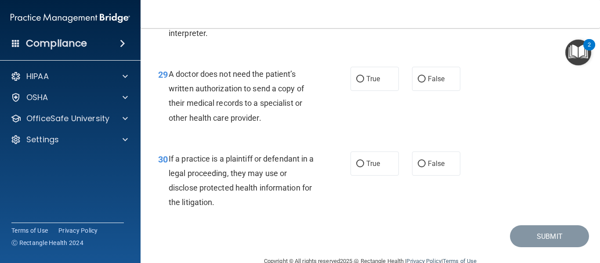
scroll to position [2377, 0]
click at [358, 82] on input "True" at bounding box center [361, 79] width 8 height 7
radio input "true"
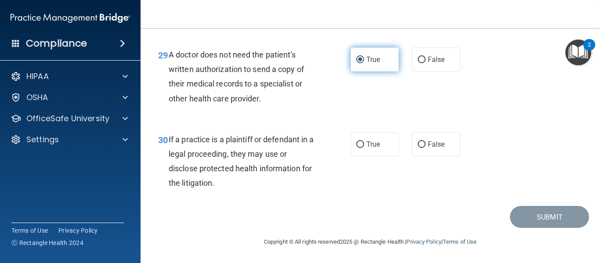
scroll to position [2411, 0]
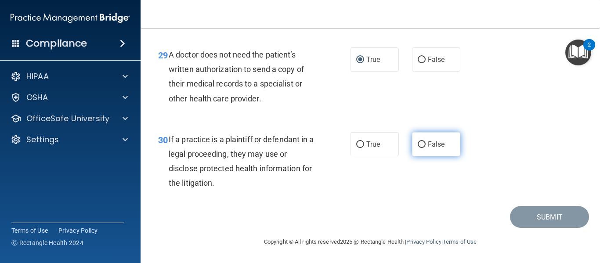
click at [418, 145] on input "False" at bounding box center [422, 145] width 8 height 7
radio input "true"
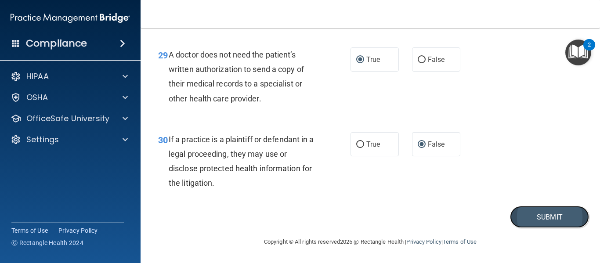
click at [535, 217] on button "Submit" at bounding box center [549, 217] width 79 height 22
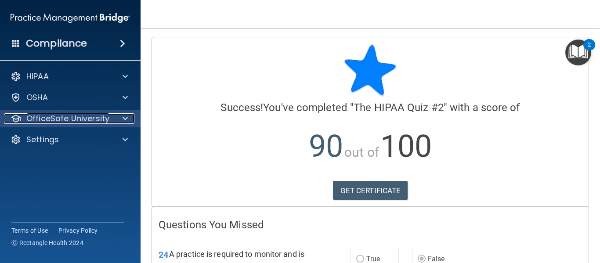
click at [126, 121] on span at bounding box center [125, 118] width 5 height 11
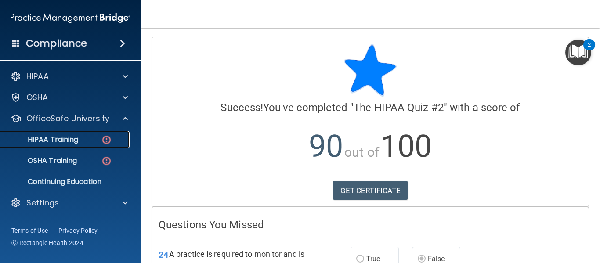
click at [92, 143] on div "HIPAA Training" at bounding box center [66, 139] width 120 height 9
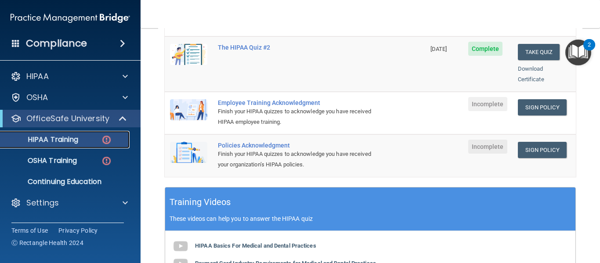
scroll to position [240, 0]
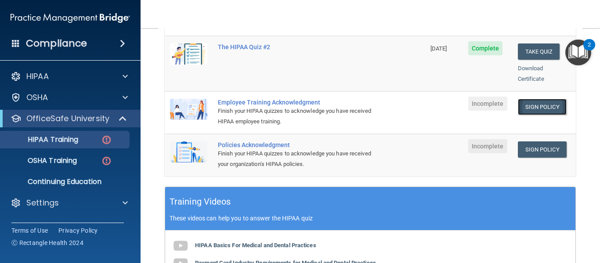
click at [535, 99] on link "Sign Policy" at bounding box center [542, 107] width 49 height 16
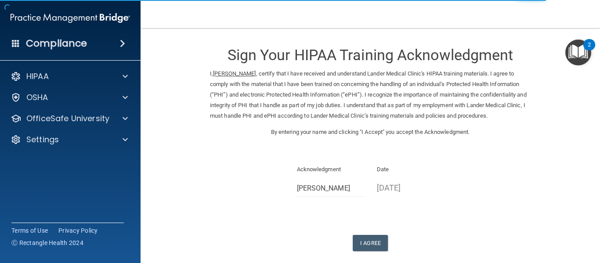
scroll to position [44, 0]
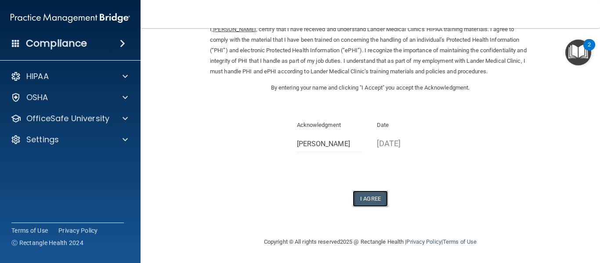
click at [371, 207] on button "I Agree" at bounding box center [370, 199] width 35 height 16
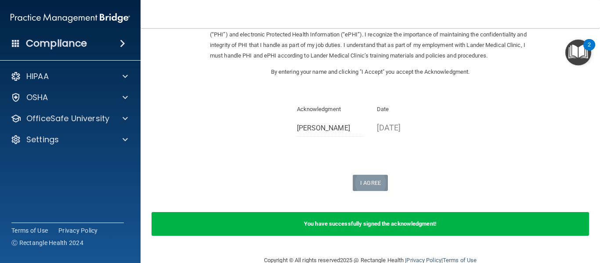
scroll to position [79, 0]
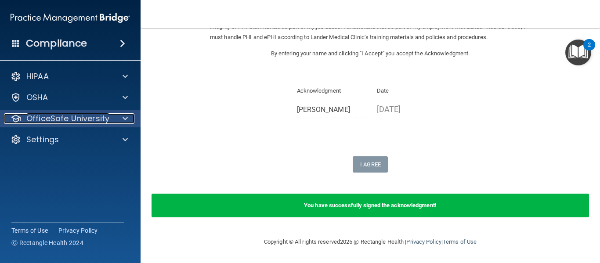
click at [127, 114] on span at bounding box center [125, 118] width 5 height 11
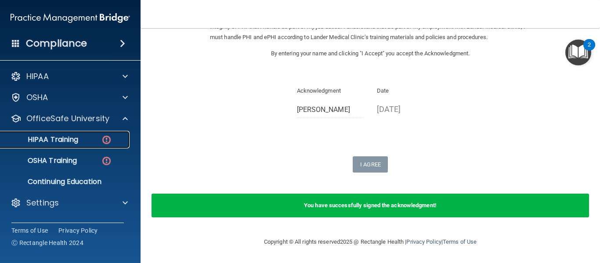
click at [102, 136] on img at bounding box center [106, 140] width 11 height 11
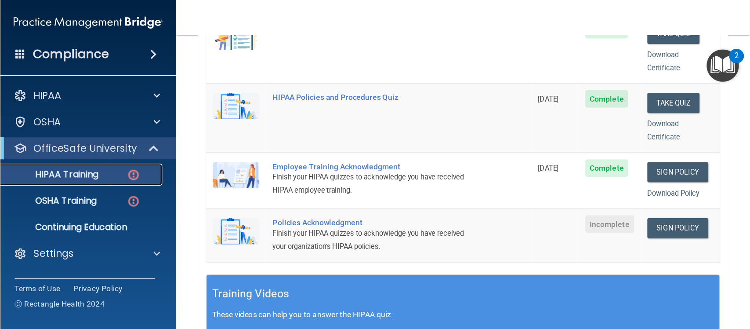
scroll to position [210, 0]
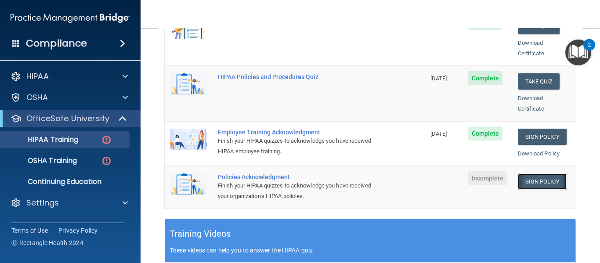
click at [535, 174] on link "Sign Policy" at bounding box center [542, 182] width 49 height 16
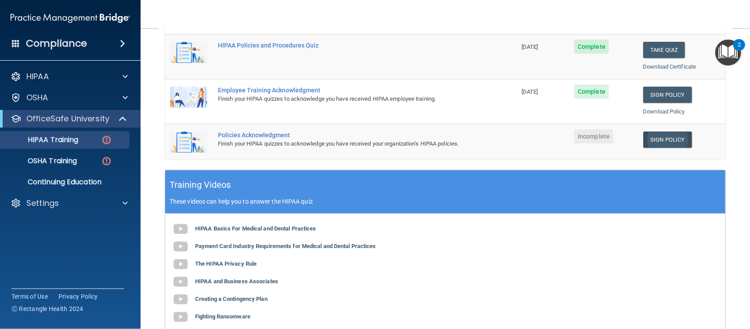
scroll to position [210, 0]
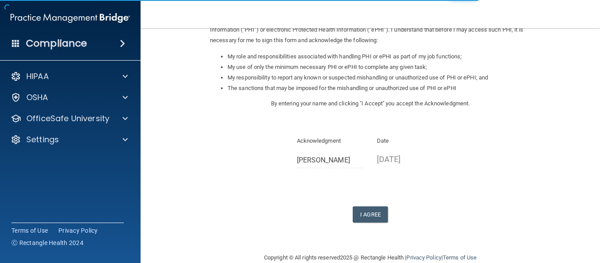
scroll to position [139, 0]
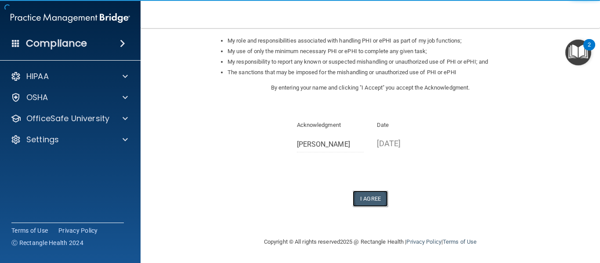
click at [371, 195] on button "I Agree" at bounding box center [370, 199] width 35 height 16
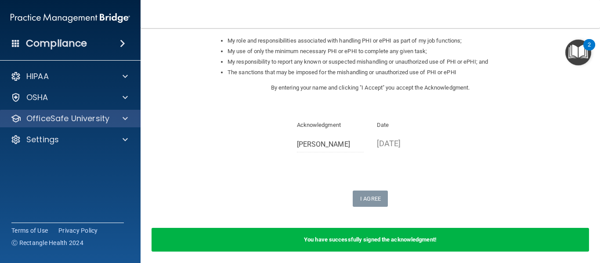
click at [126, 127] on div "OfficeSafe University" at bounding box center [70, 119] width 141 height 18
click at [123, 119] on span at bounding box center [125, 118] width 5 height 11
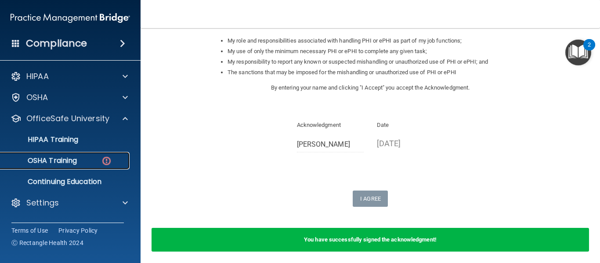
click at [56, 160] on p "OSHA Training" at bounding box center [41, 160] width 71 height 9
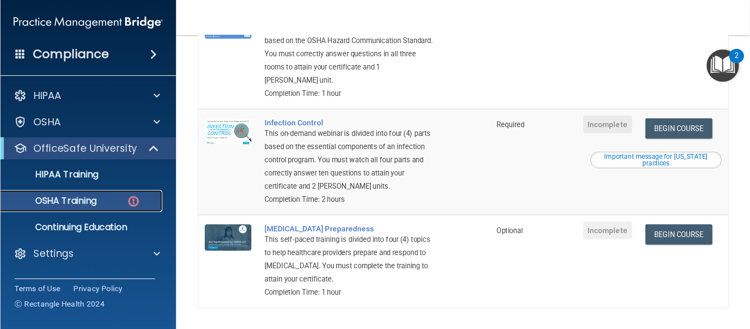
scroll to position [217, 0]
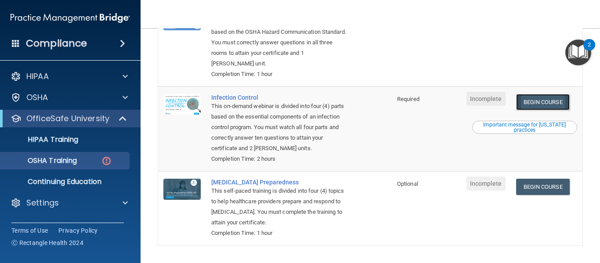
click at [540, 103] on link "Begin Course" at bounding box center [544, 102] width 54 height 16
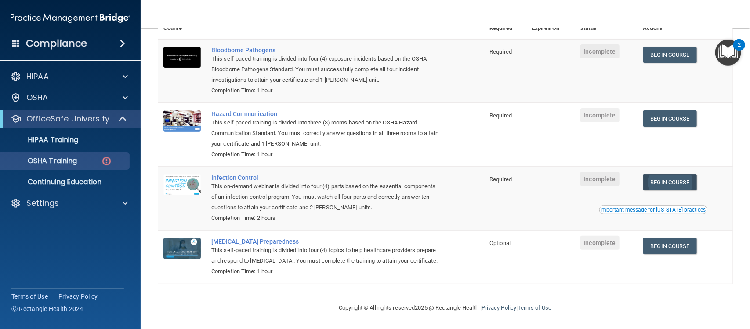
scroll to position [97, 0]
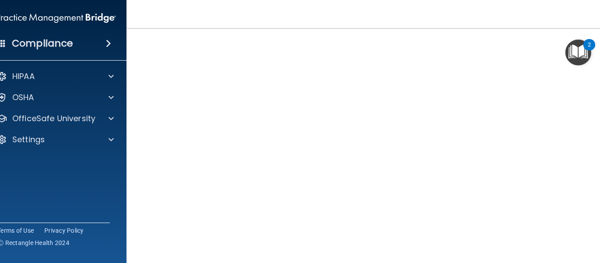
scroll to position [44, 0]
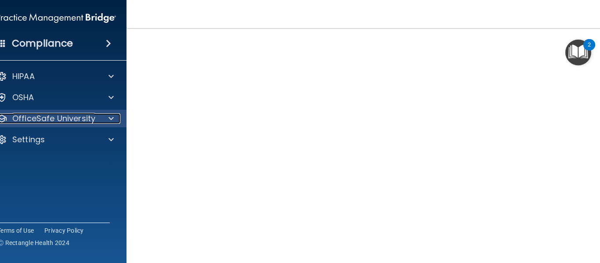
click at [88, 117] on p "OfficeSafe University" at bounding box center [53, 118] width 83 height 11
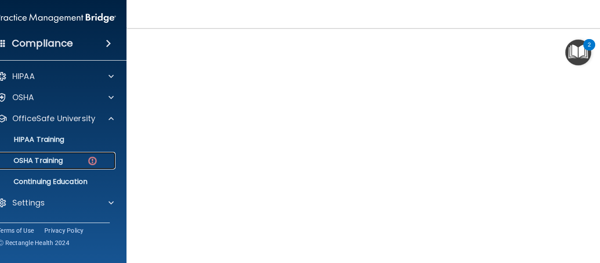
click at [59, 163] on p "OSHA Training" at bounding box center [27, 160] width 71 height 9
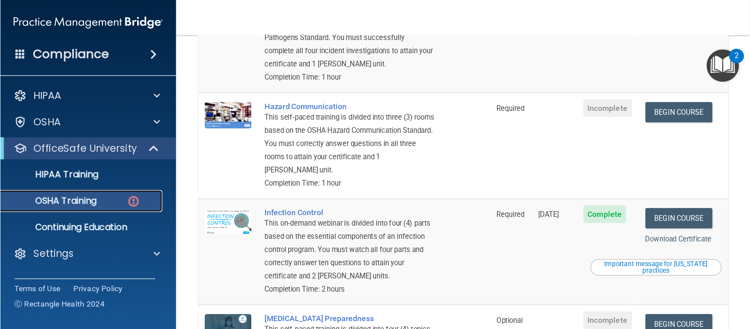
scroll to position [138, 0]
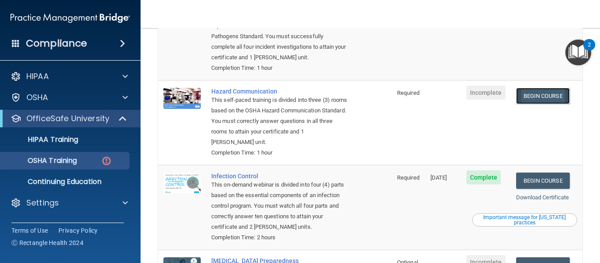
click at [536, 94] on link "Begin Course" at bounding box center [544, 96] width 54 height 16
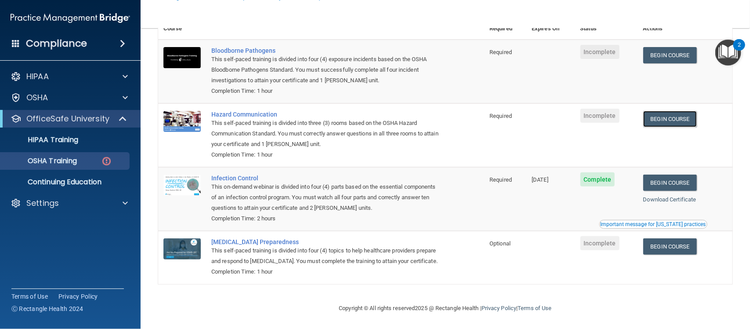
scroll to position [97, 0]
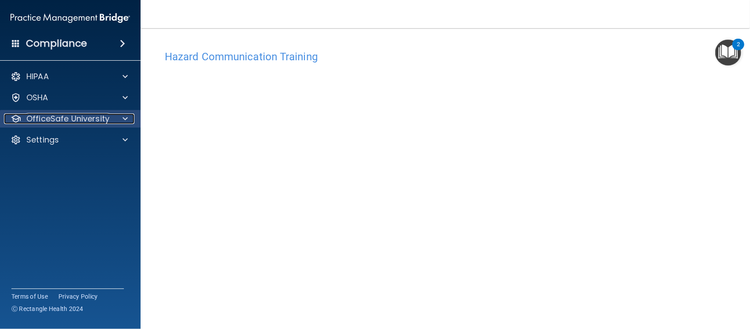
click at [120, 122] on div at bounding box center [124, 118] width 22 height 11
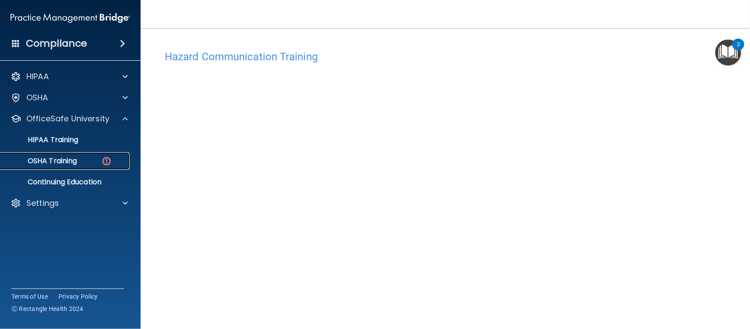
click at [104, 152] on link "OSHA Training" at bounding box center [60, 161] width 138 height 18
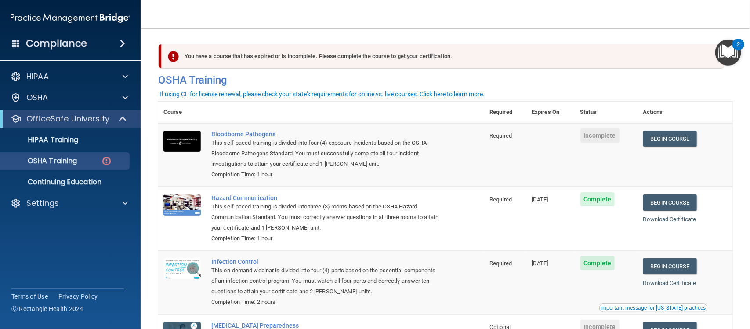
click at [435, 154] on div "This self-paced training is divided into four (4) exposure incidents based on t…" at bounding box center [325, 154] width 229 height 32
click at [600, 143] on link "Begin Course" at bounding box center [671, 139] width 54 height 16
click at [669, 139] on link "Begin Course" at bounding box center [671, 139] width 54 height 16
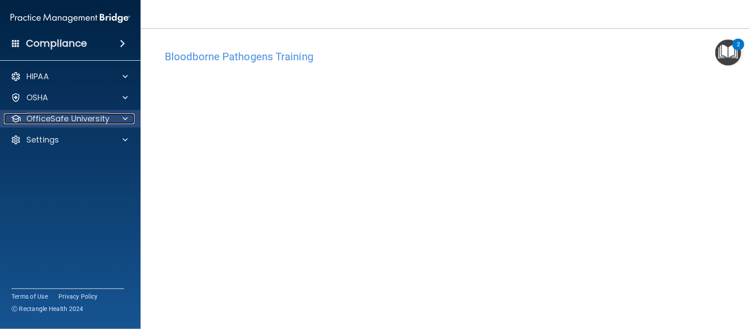
click at [82, 120] on p "OfficeSafe University" at bounding box center [67, 118] width 83 height 11
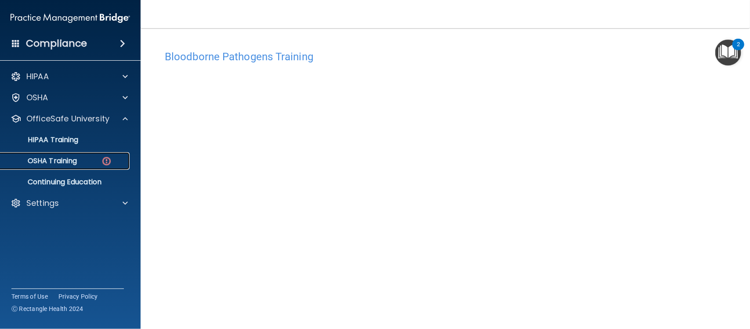
click at [98, 157] on div "OSHA Training" at bounding box center [66, 160] width 120 height 9
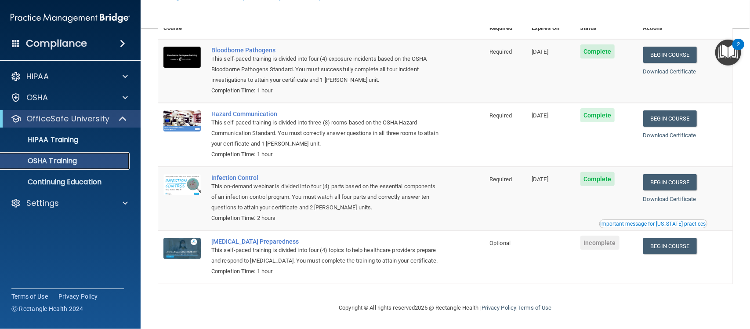
scroll to position [73, 0]
